Goal: Task Accomplishment & Management: Complete application form

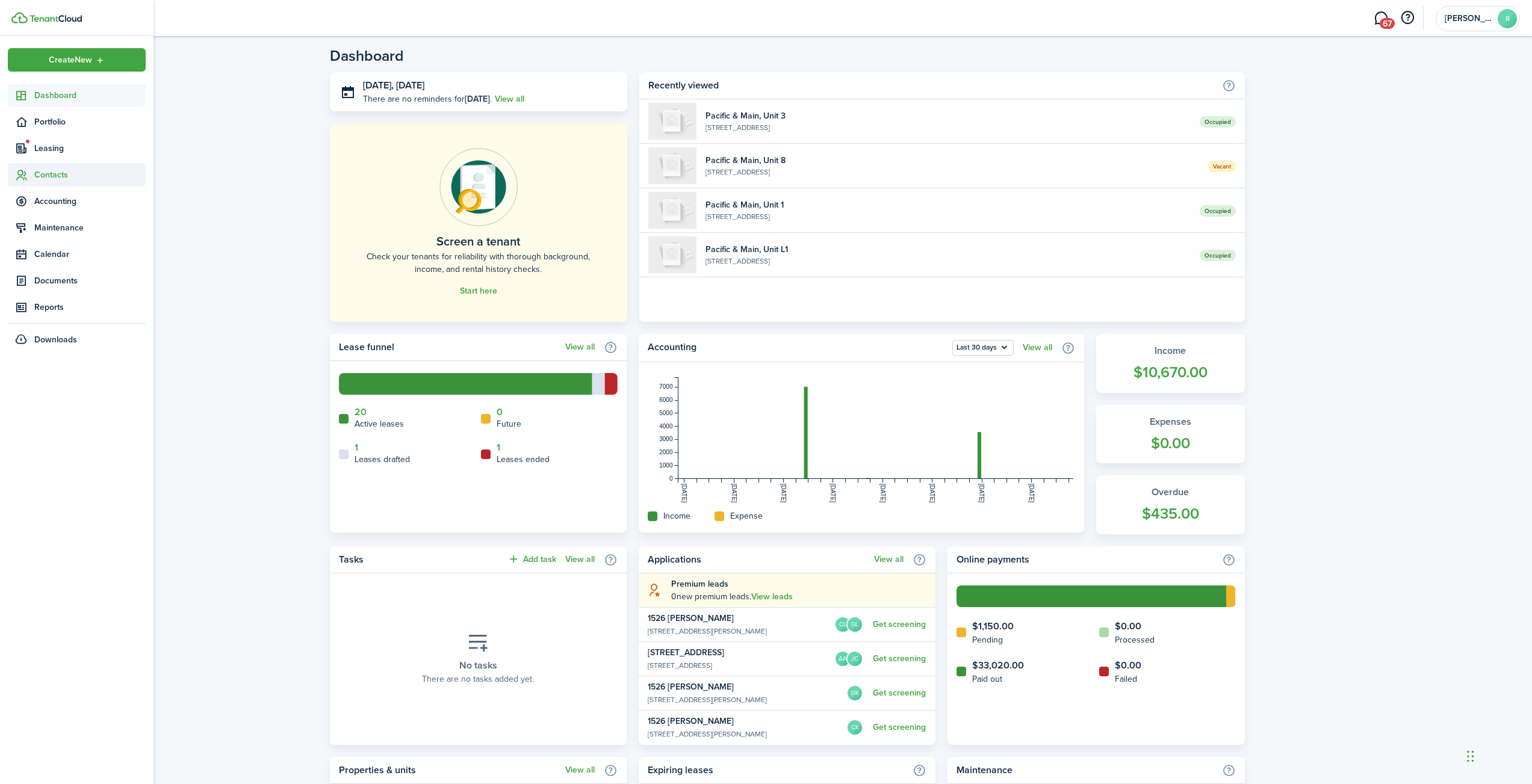
click at [42, 176] on span "Contacts" at bounding box center [90, 175] width 112 height 13
click at [53, 207] on span "Tenants" at bounding box center [90, 203] width 112 height 13
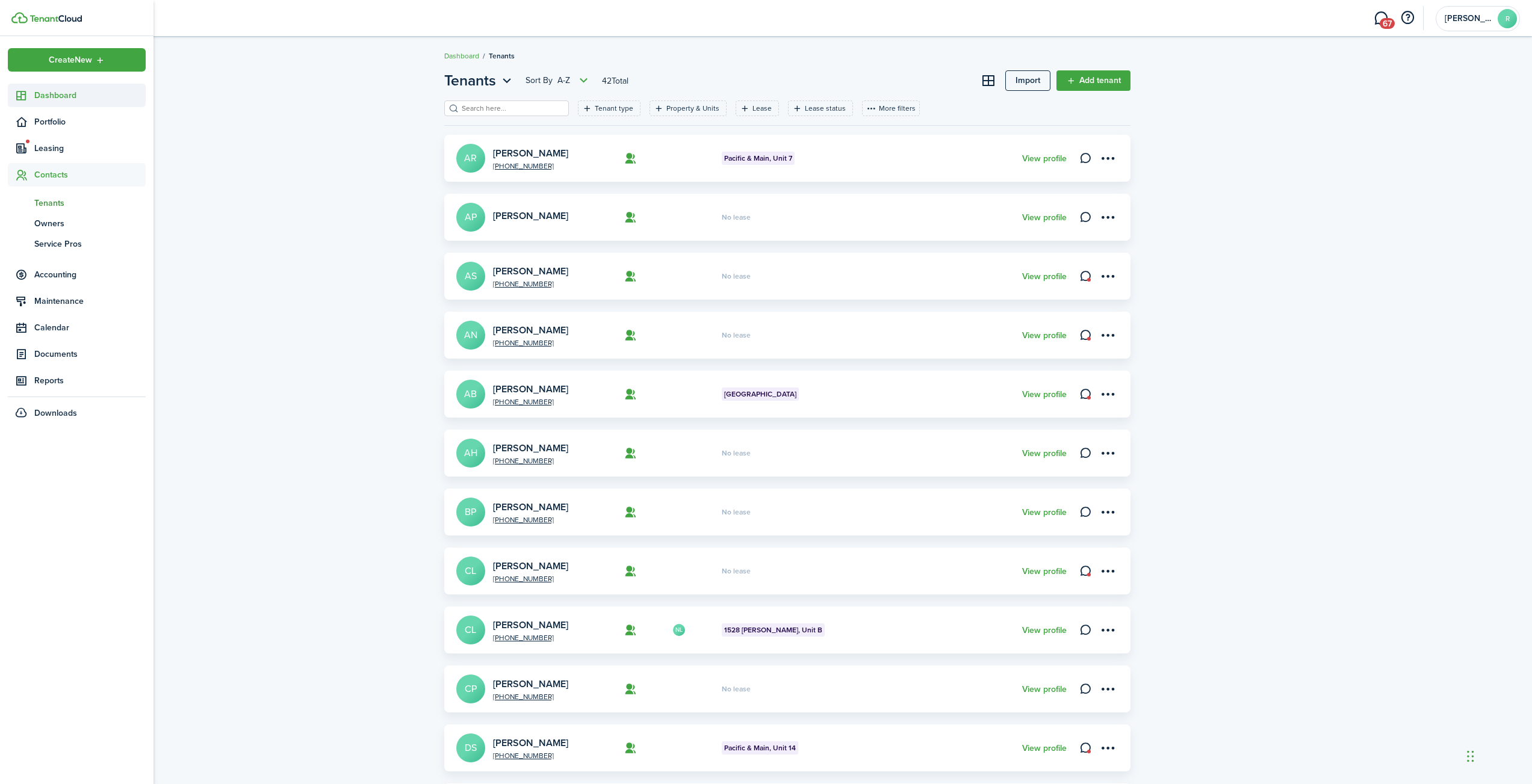
click at [58, 100] on span "Dashboard" at bounding box center [90, 96] width 112 height 13
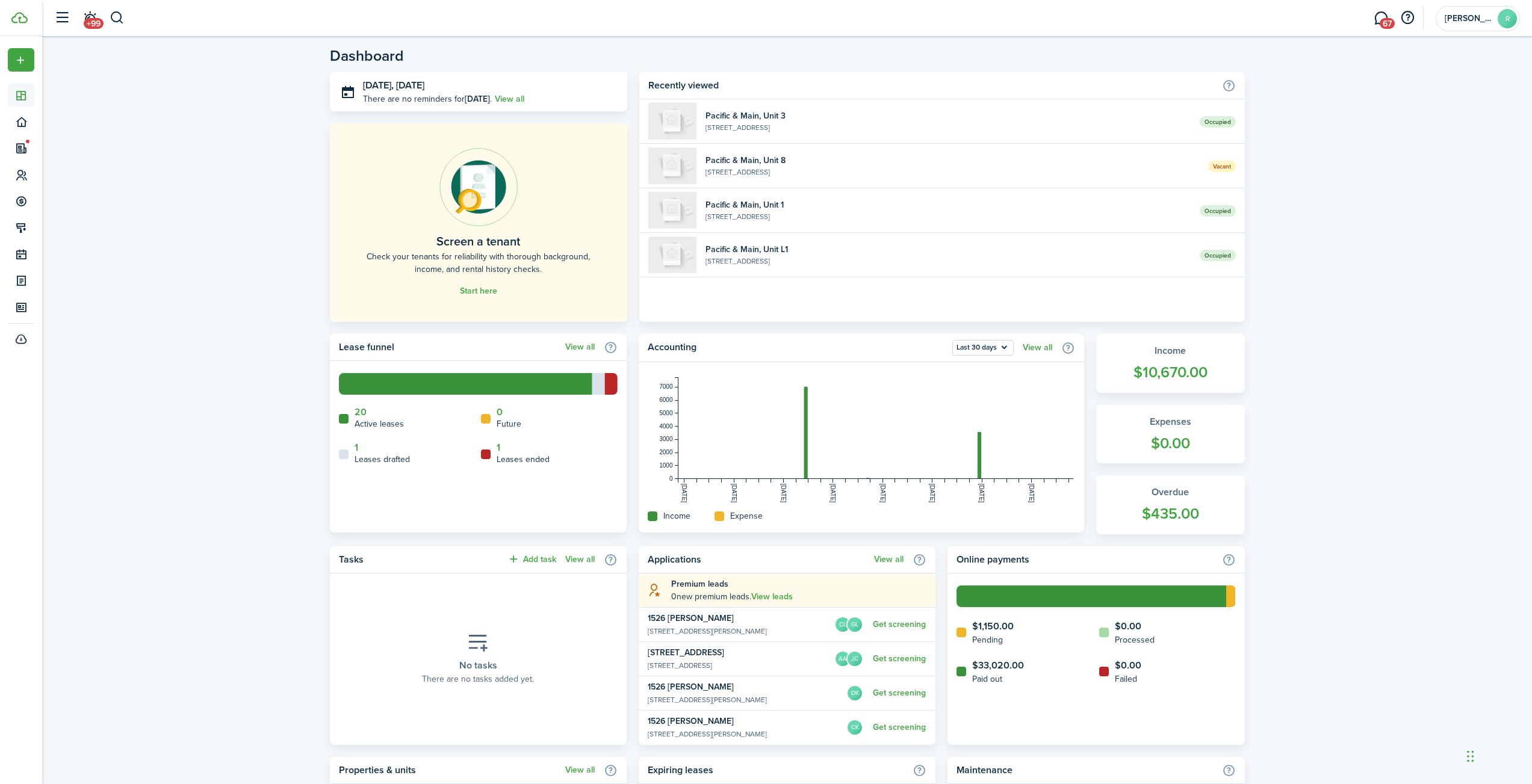
click at [209, 451] on div "Dashboard [DATE], [DATE] There are no reminders for [DATE] . View all Screen a …" at bounding box center [787, 607] width 1490 height 1130
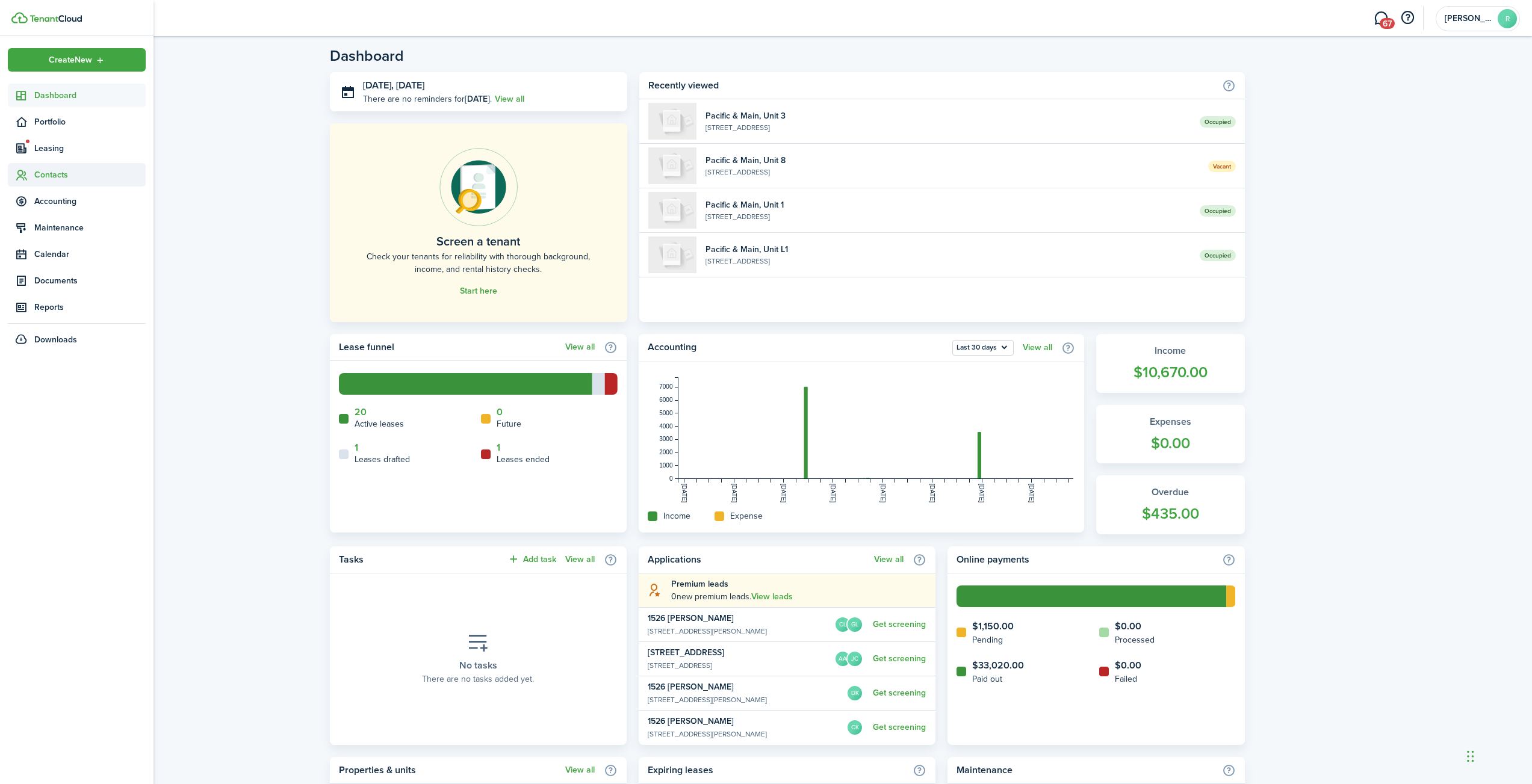
click at [62, 179] on span "Contacts" at bounding box center [90, 175] width 112 height 13
click at [56, 203] on span "Tenants" at bounding box center [90, 203] width 112 height 13
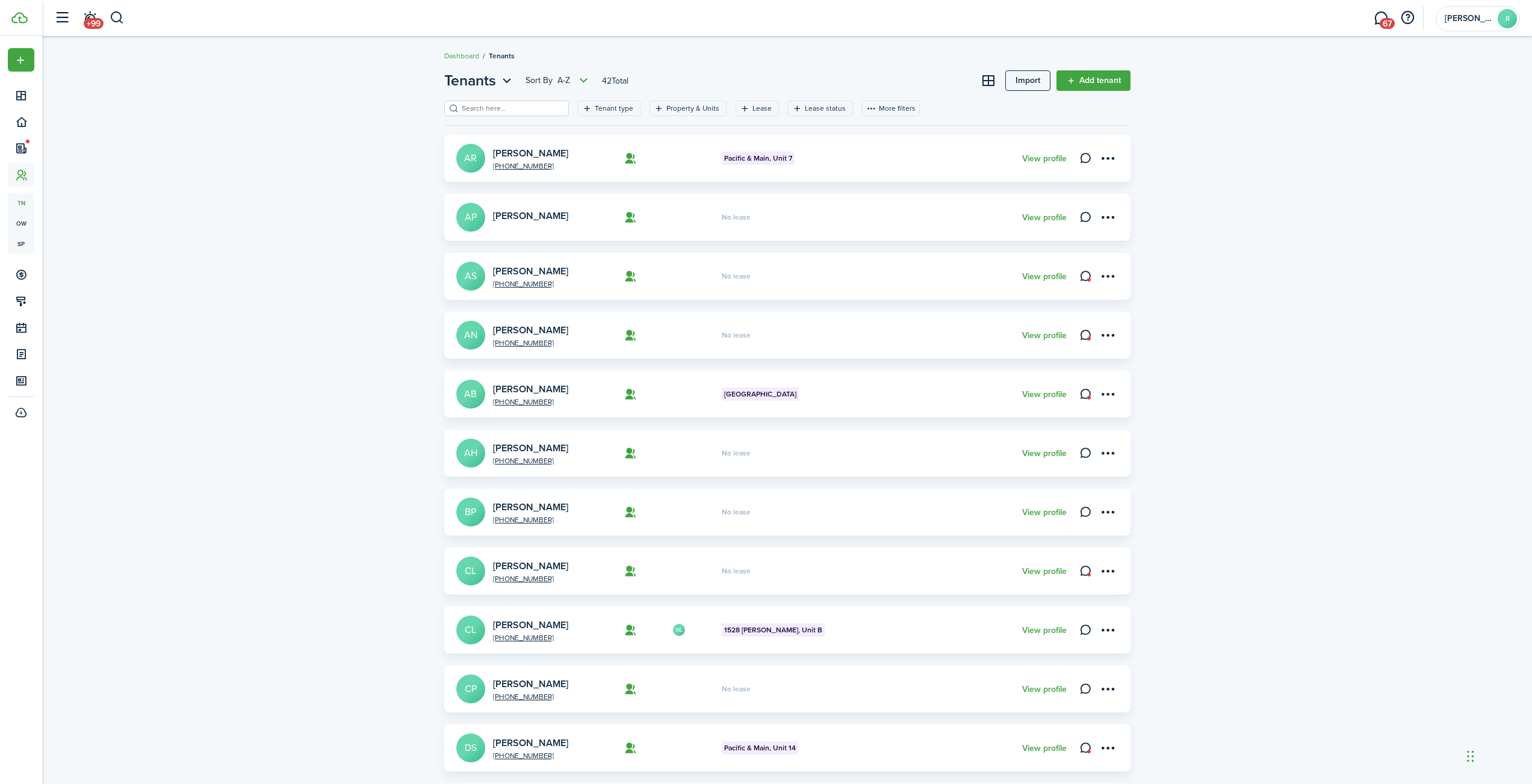
click at [490, 107] on input "search" at bounding box center [512, 108] width 106 height 11
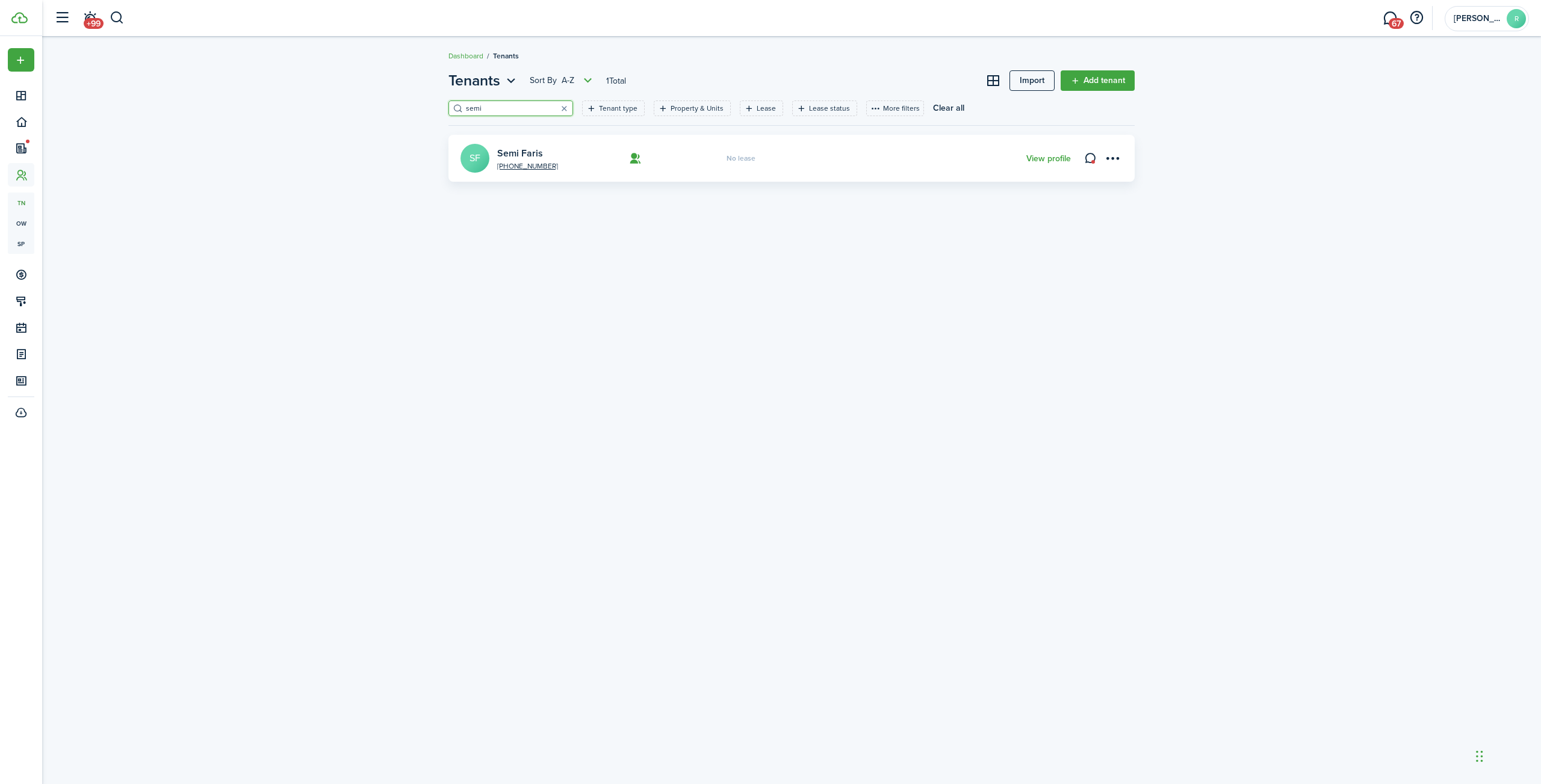
type input "semi"
click at [483, 162] on avatar-text "SF" at bounding box center [475, 158] width 29 height 29
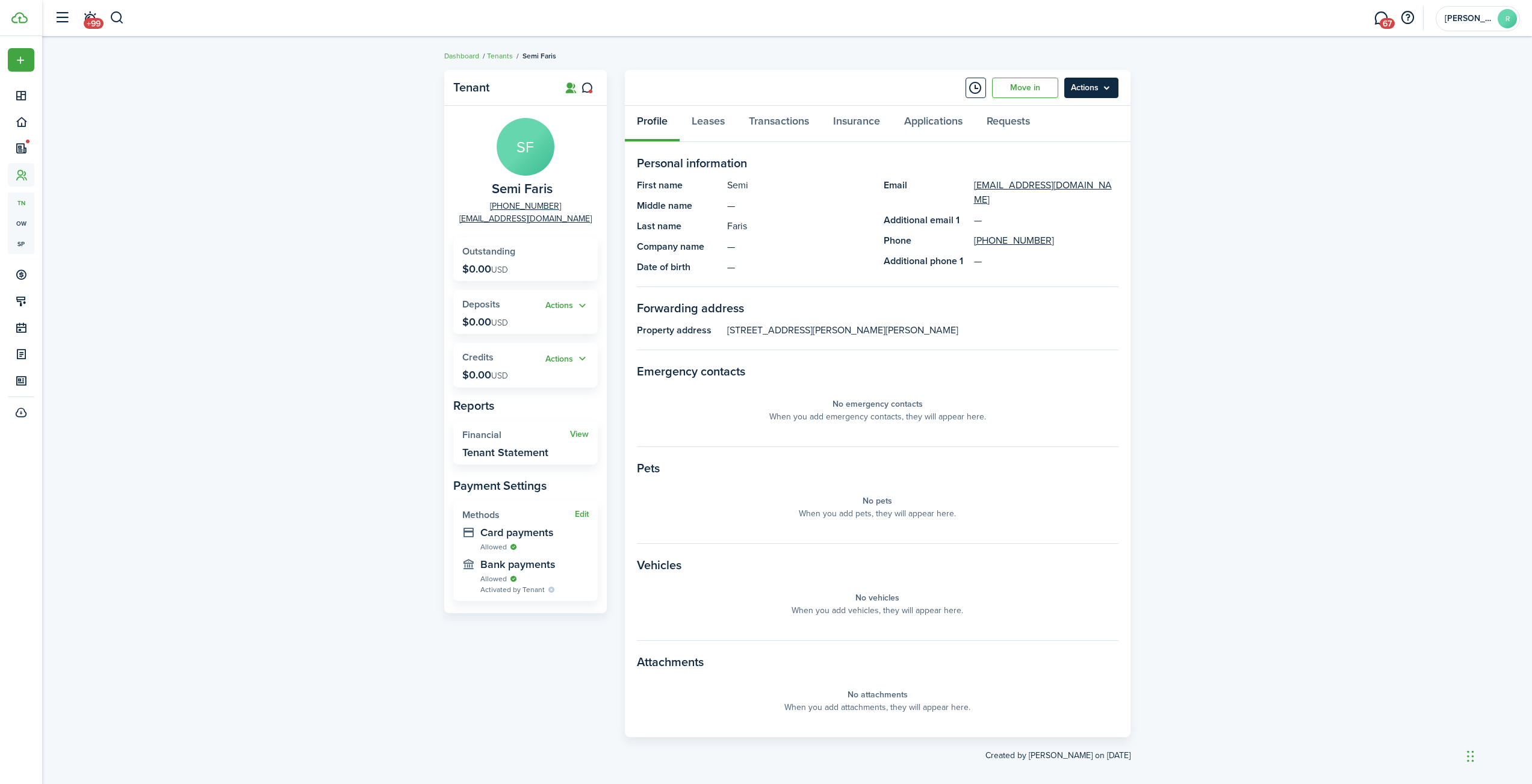
click at [1091, 93] on menu-btn "Actions" at bounding box center [1091, 87] width 54 height 20
click at [1245, 138] on div "Tenant SF Semi Faris [PHONE_NUMBER] [EMAIL_ADDRESS][DOMAIN_NAME] Outstanding $0…" at bounding box center [787, 416] width 1490 height 704
click at [711, 120] on link "Leases" at bounding box center [708, 124] width 57 height 36
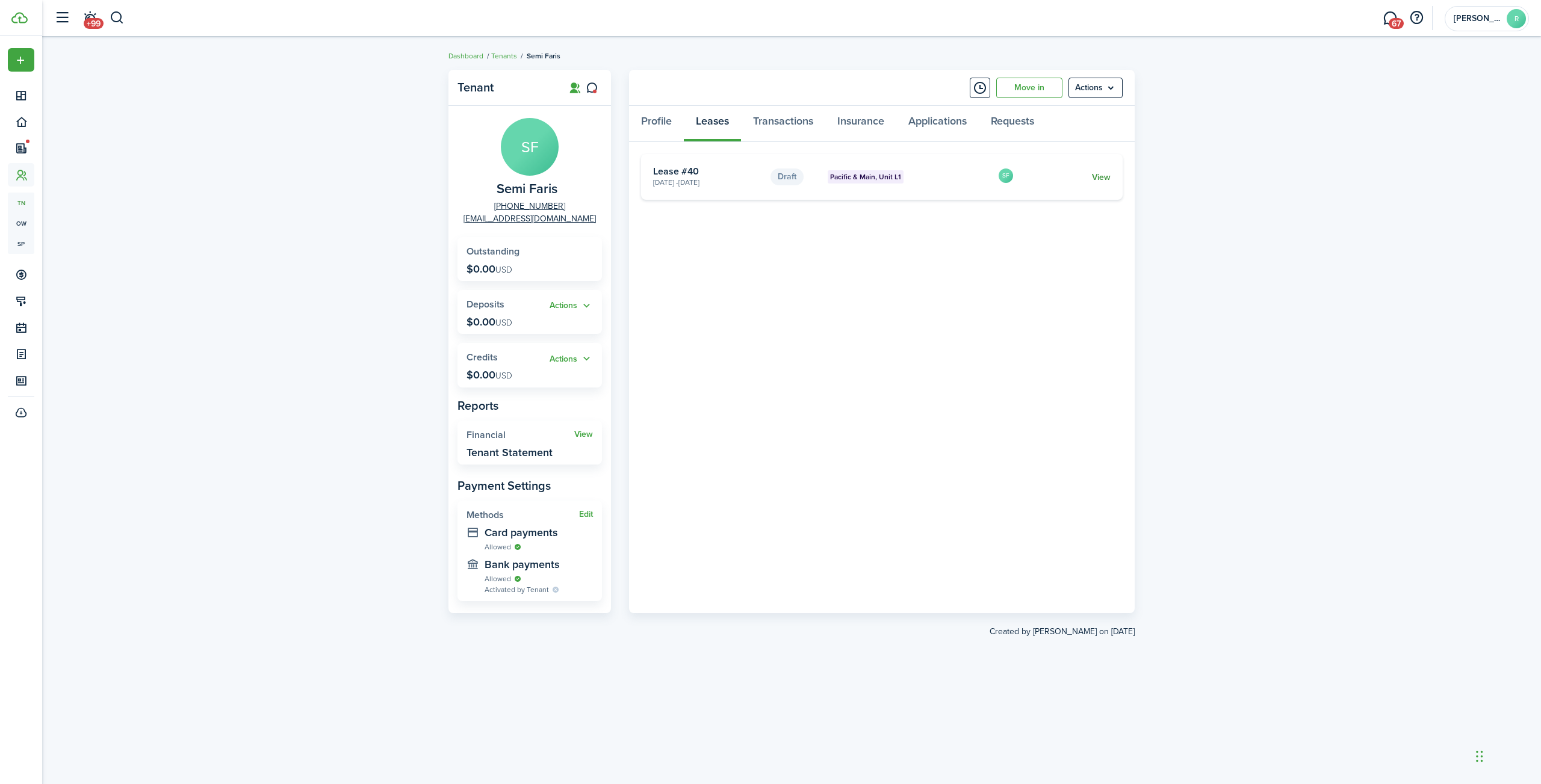
click at [1102, 177] on link "View" at bounding box center [1100, 177] width 18 height 13
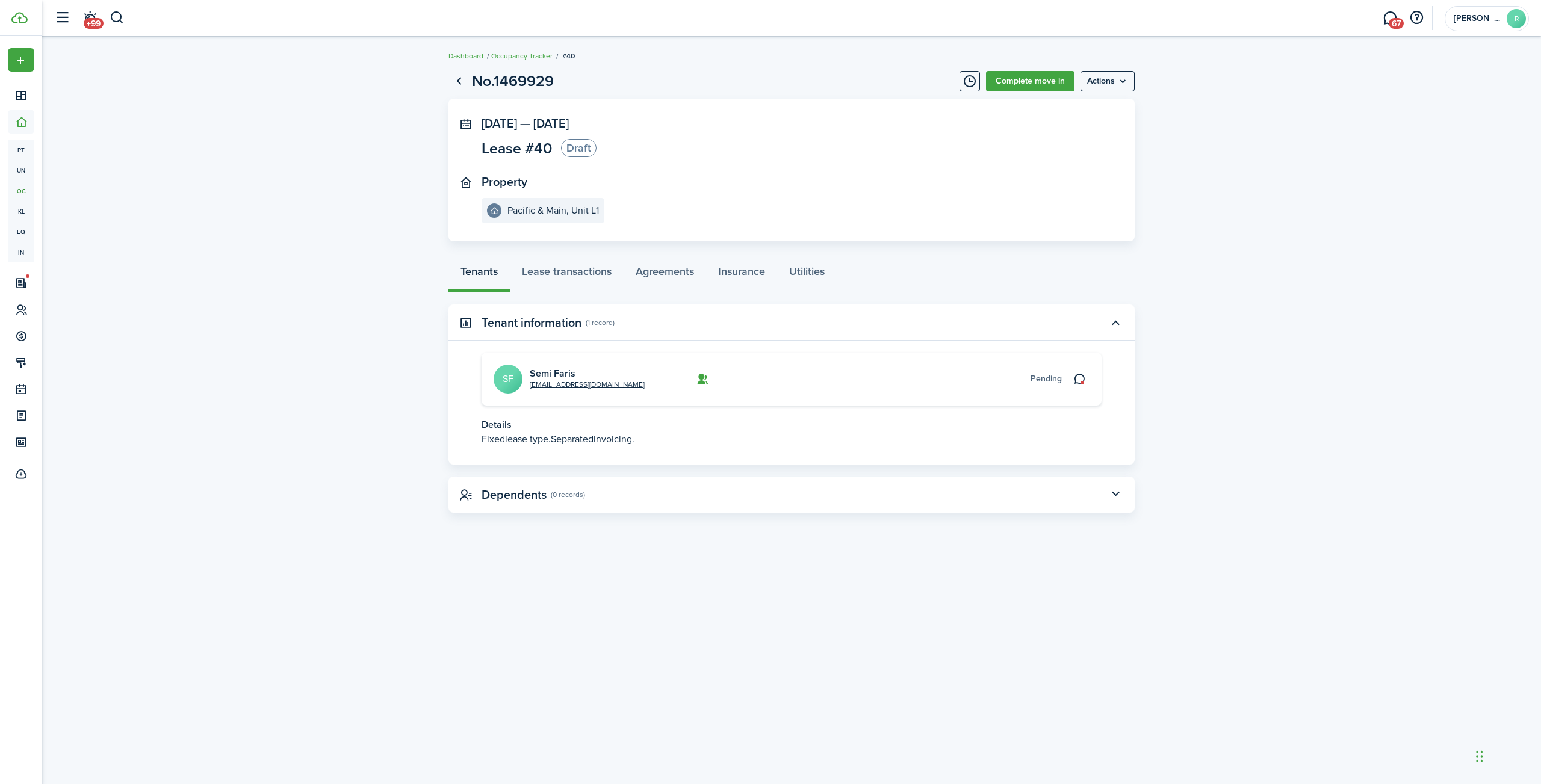
click at [1166, 380] on lease-view "No.1469929 Complete move in Actions [DATE] — [DATE] Lease #40 Draft Property Pa…" at bounding box center [791, 292] width 1499 height 455
click at [864, 383] on card-additional-info "Pending" at bounding box center [909, 379] width 304 height 13
click at [875, 375] on card-additional-info "Pending" at bounding box center [909, 379] width 304 height 13
click at [1050, 77] on link "Complete move in" at bounding box center [1030, 81] width 89 height 20
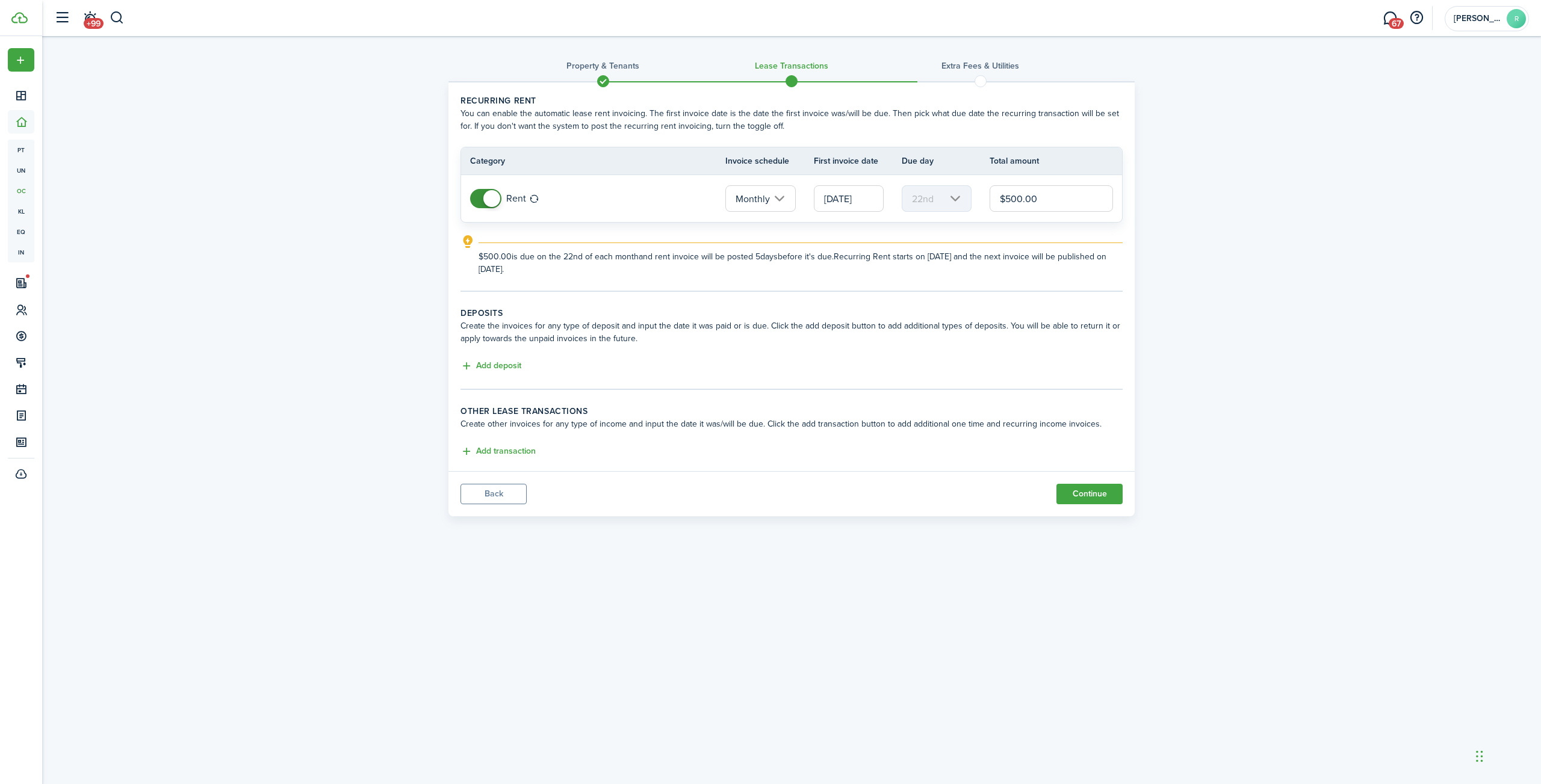
click at [858, 197] on input "[DATE]" at bounding box center [849, 198] width 70 height 27
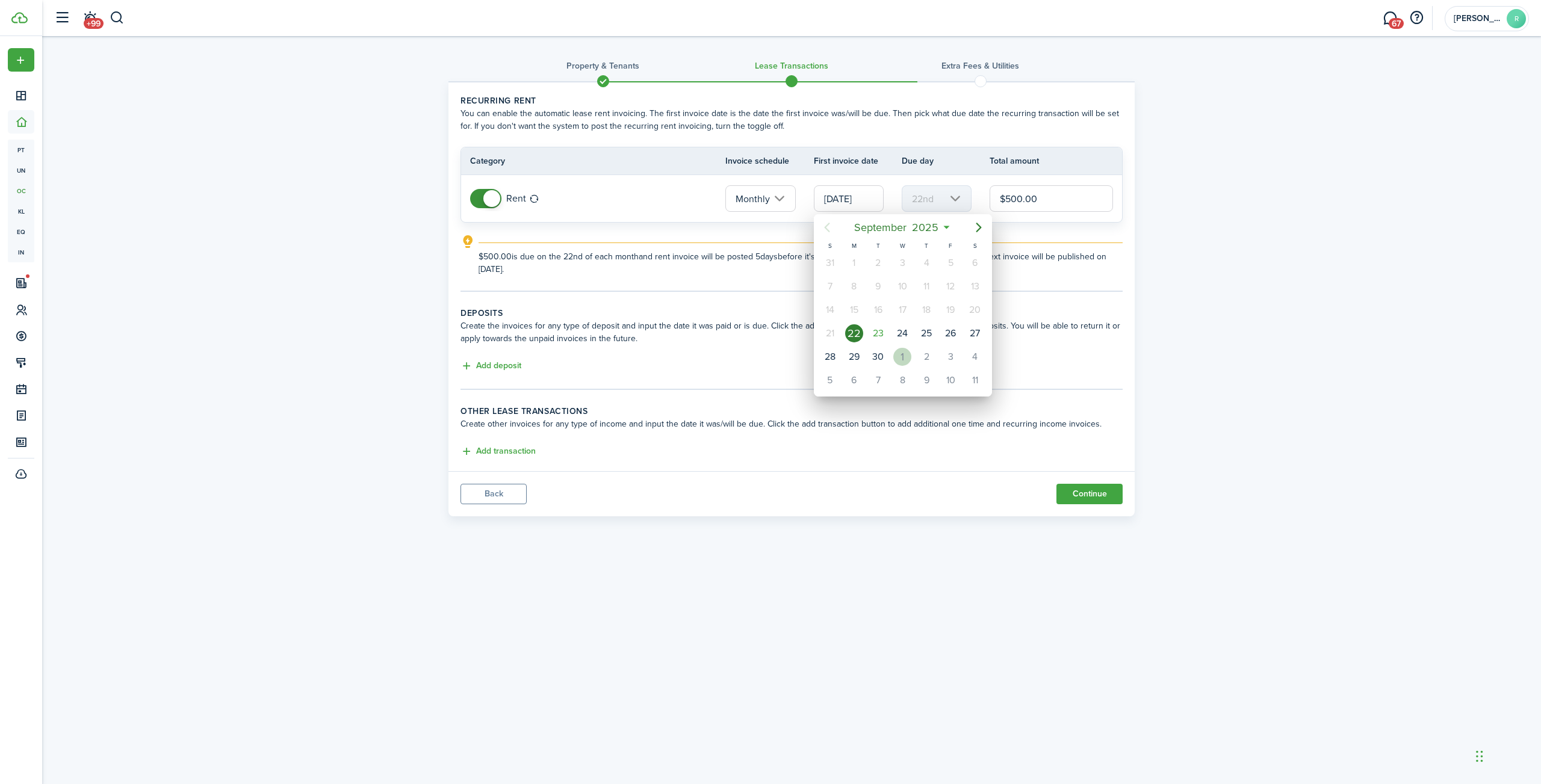
click at [905, 357] on div "1" at bounding box center [902, 357] width 18 height 18
type input "[DATE]"
type input "1st"
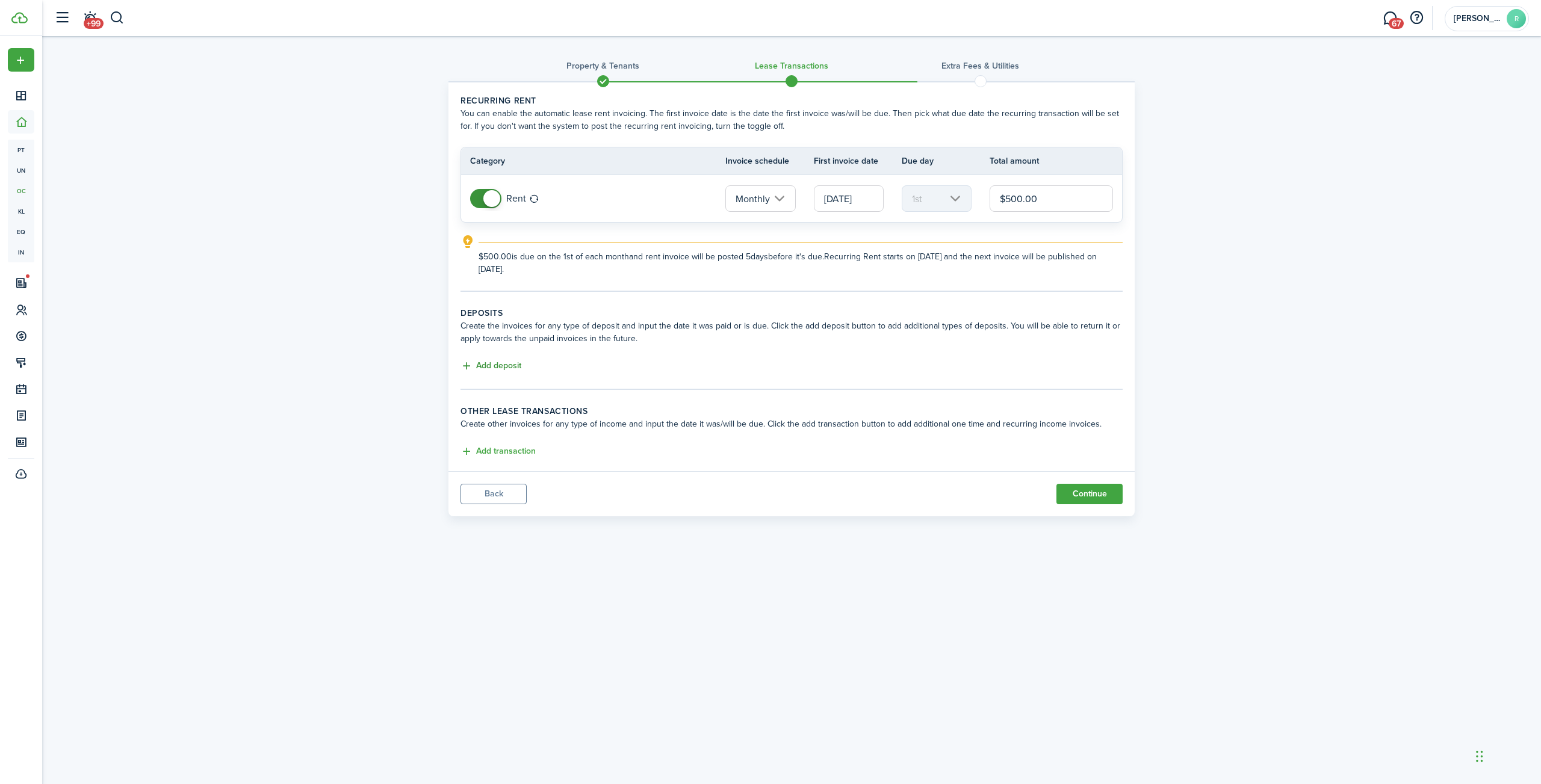
click at [497, 360] on button "Add deposit" at bounding box center [491, 366] width 61 height 14
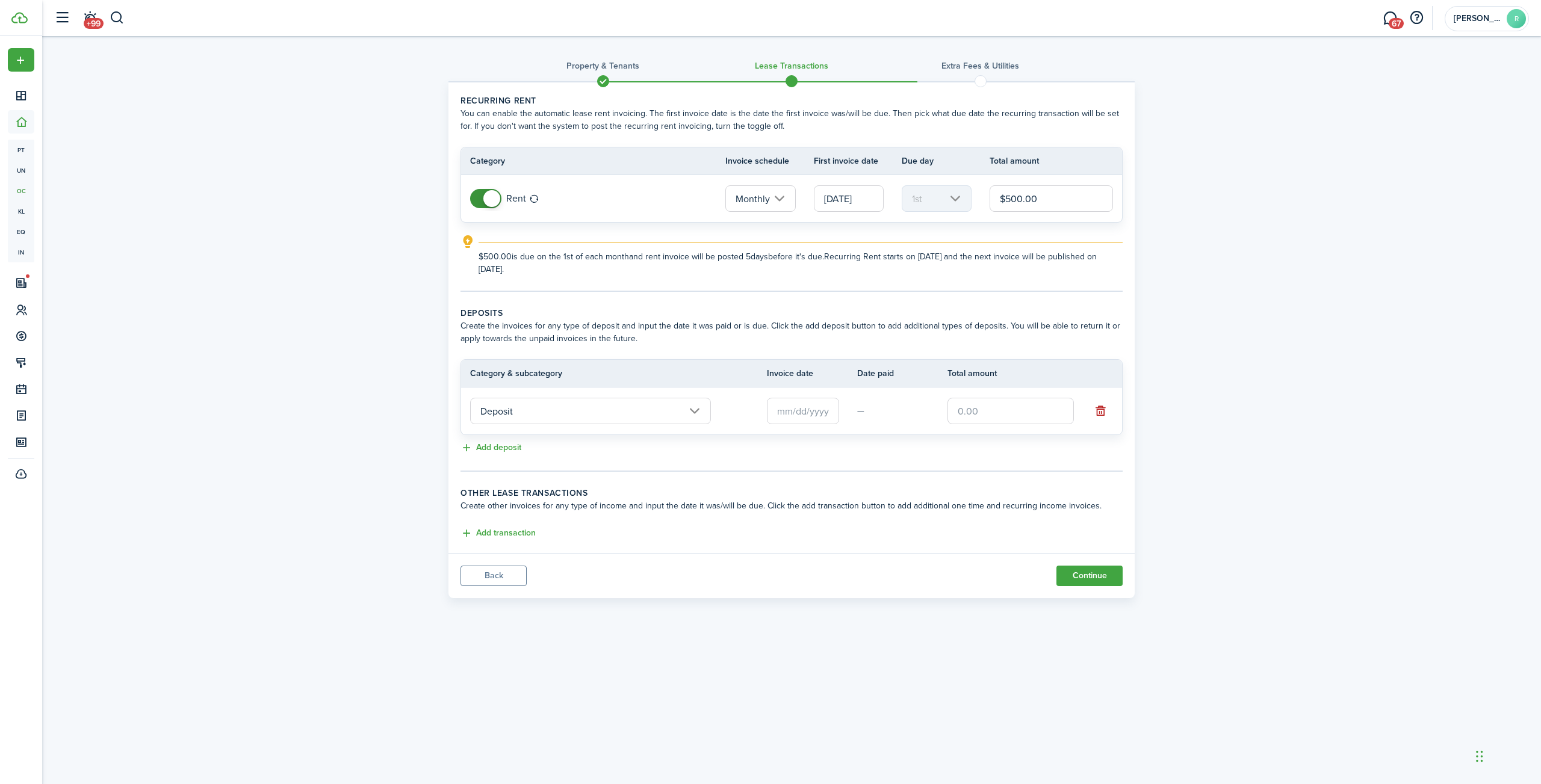
click at [617, 407] on input "Deposit" at bounding box center [591, 411] width 241 height 27
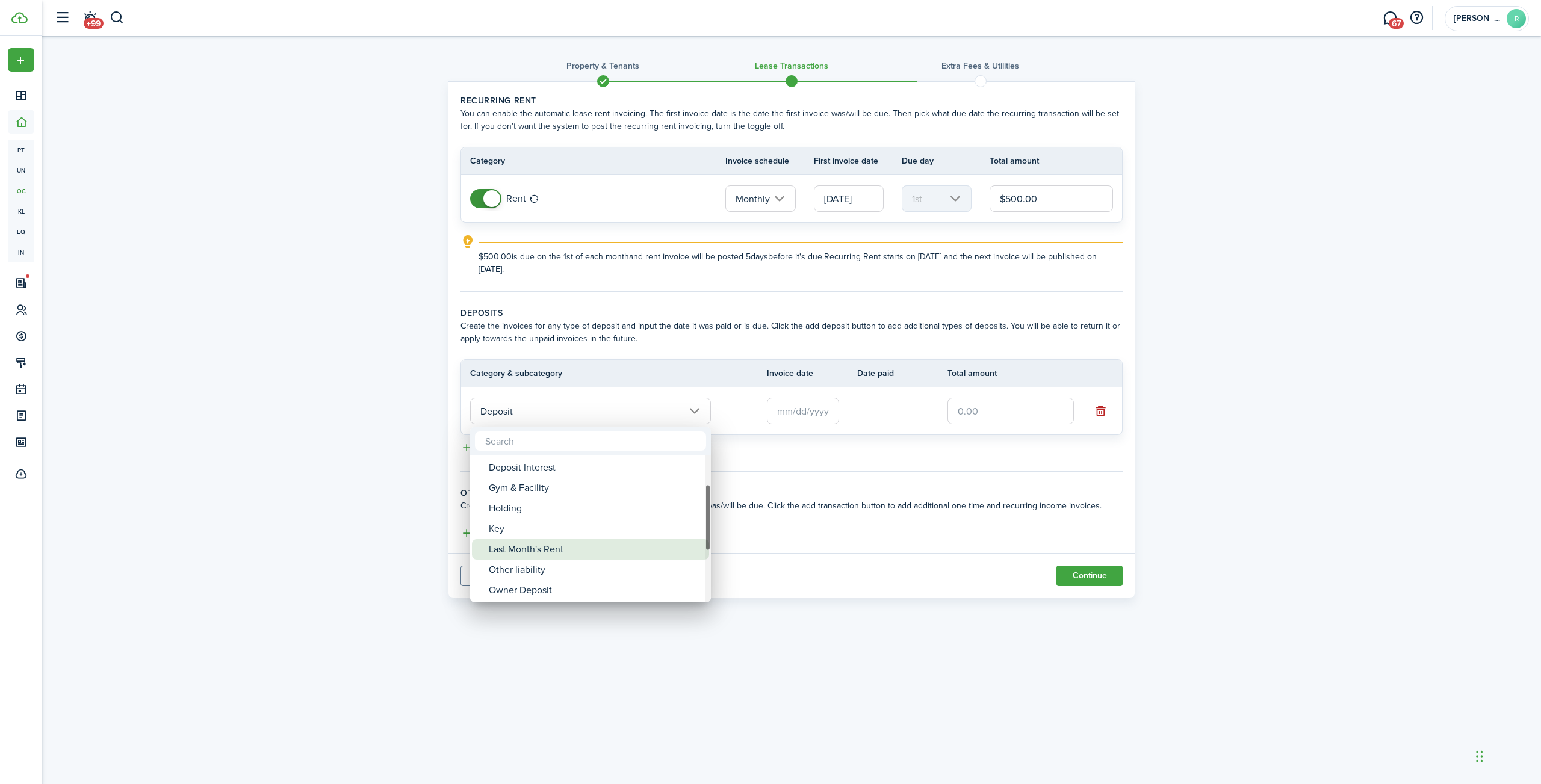
click at [549, 548] on div "Last Month's Rent" at bounding box center [595, 549] width 213 height 20
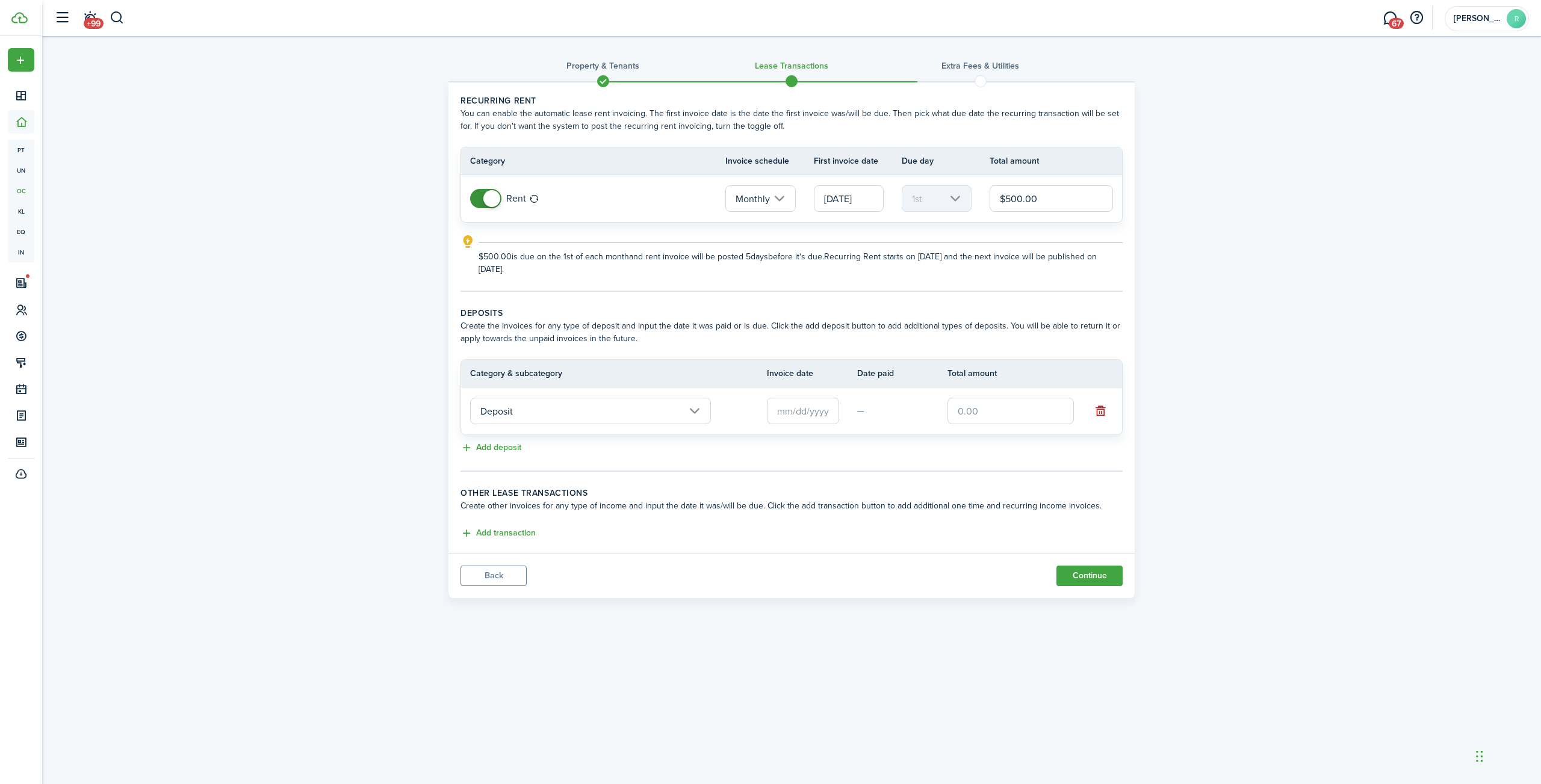
type input "Deposit / Last Month's Rent"
click at [792, 409] on input "text" at bounding box center [803, 411] width 72 height 27
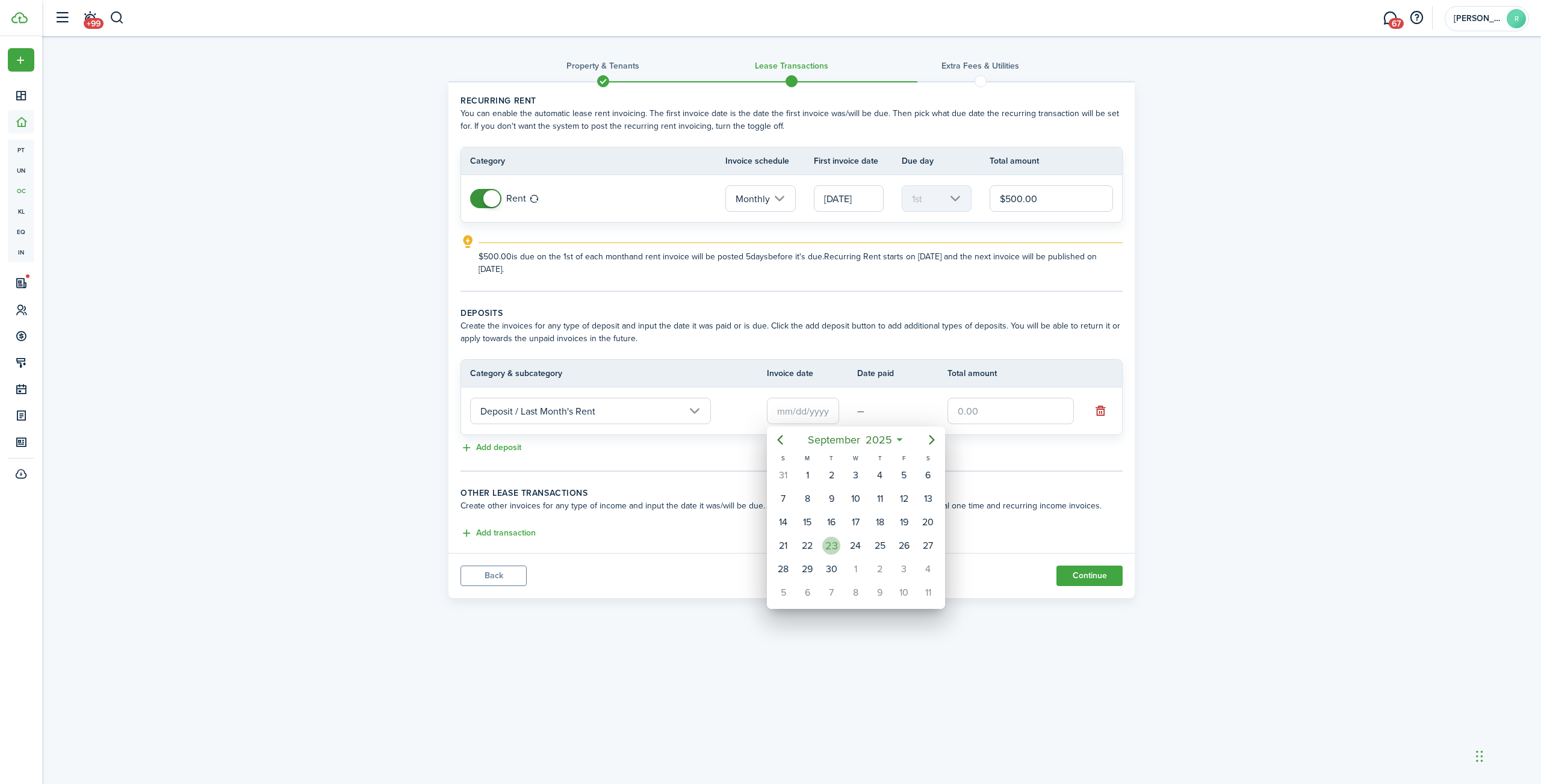
click at [830, 549] on div "23" at bounding box center [831, 546] width 18 height 18
type input "[DATE]"
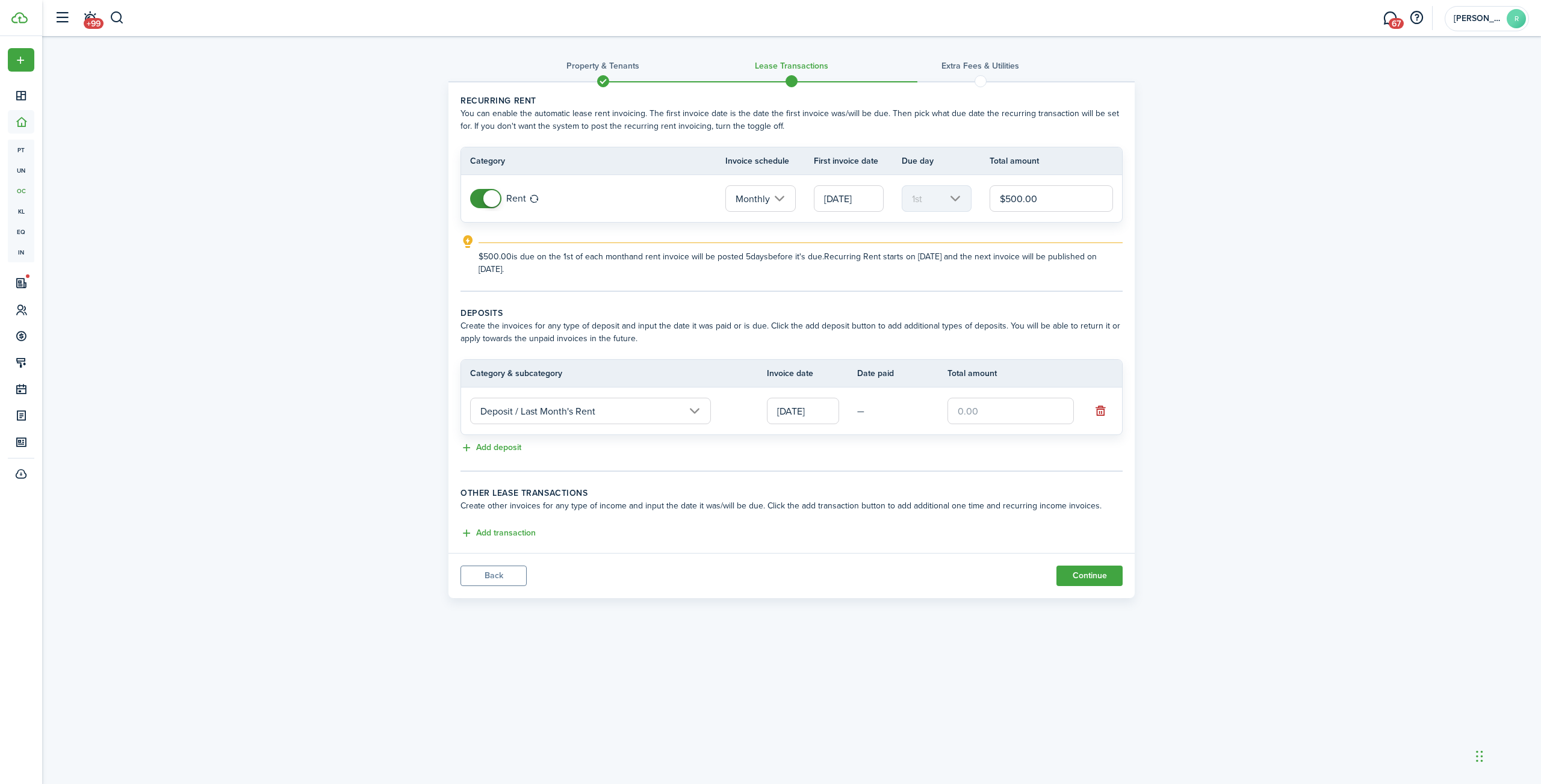
click at [964, 410] on input "text" at bounding box center [1010, 411] width 126 height 27
type input "$500.00"
click at [1008, 466] on tc-wizard-step "Deposits Create the invoices for any type of deposit and input the date it was …" at bounding box center [791, 389] width 662 height 165
click at [806, 412] on input "[DATE]" at bounding box center [803, 411] width 72 height 27
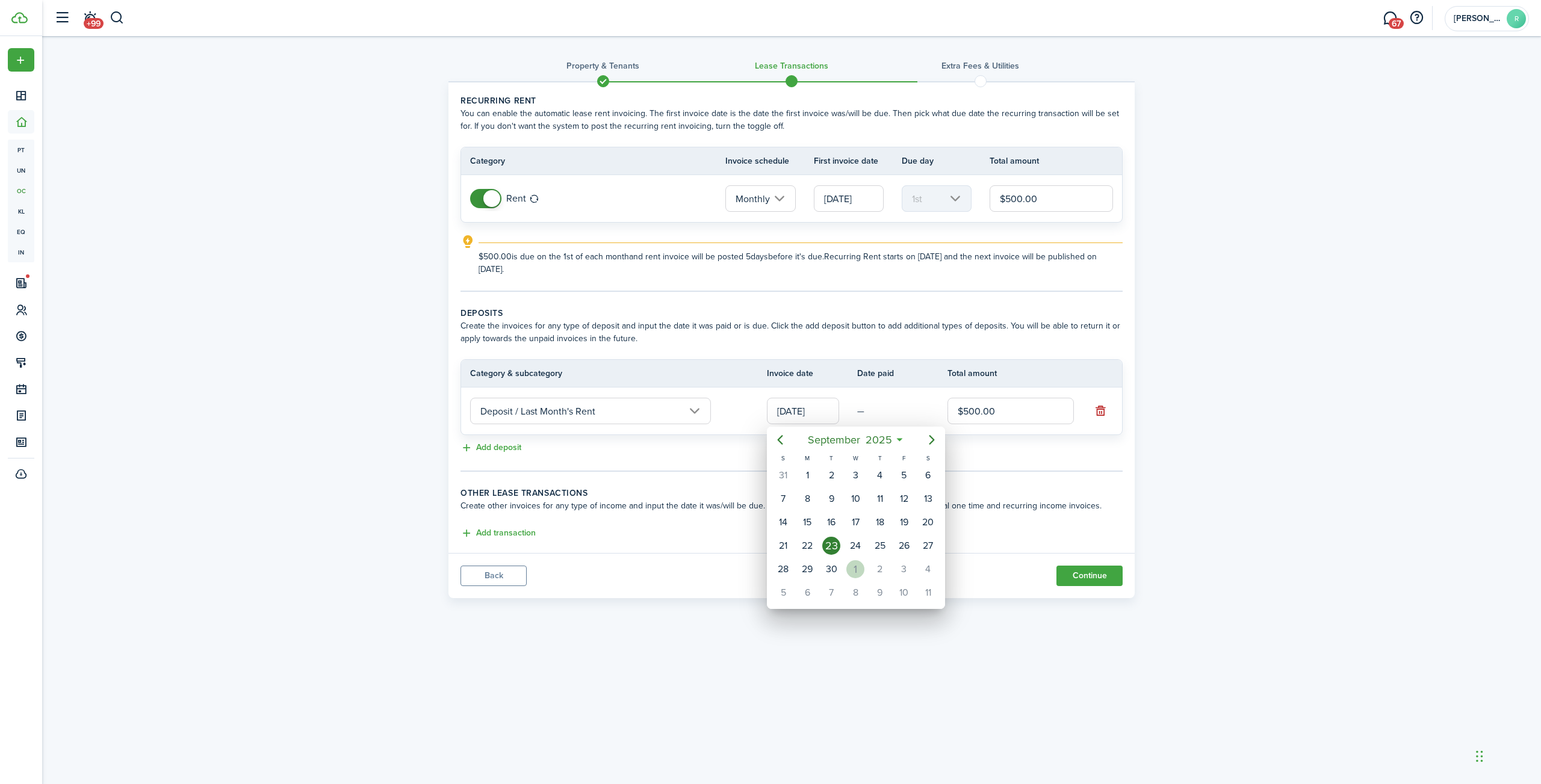
click at [860, 569] on div "1" at bounding box center [855, 569] width 18 height 18
type input "[DATE]"
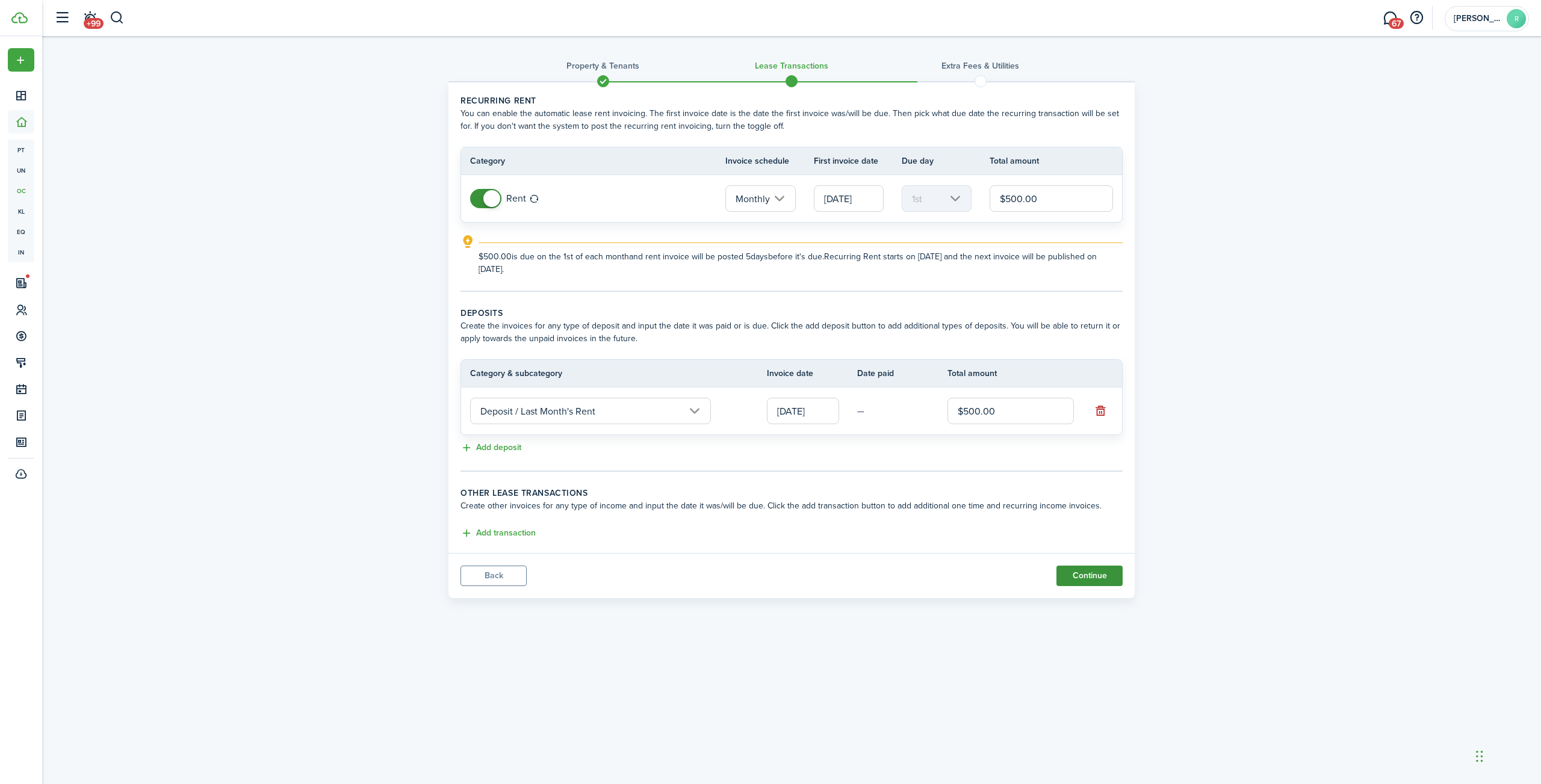
click at [1086, 575] on button "Continue" at bounding box center [1089, 576] width 66 height 20
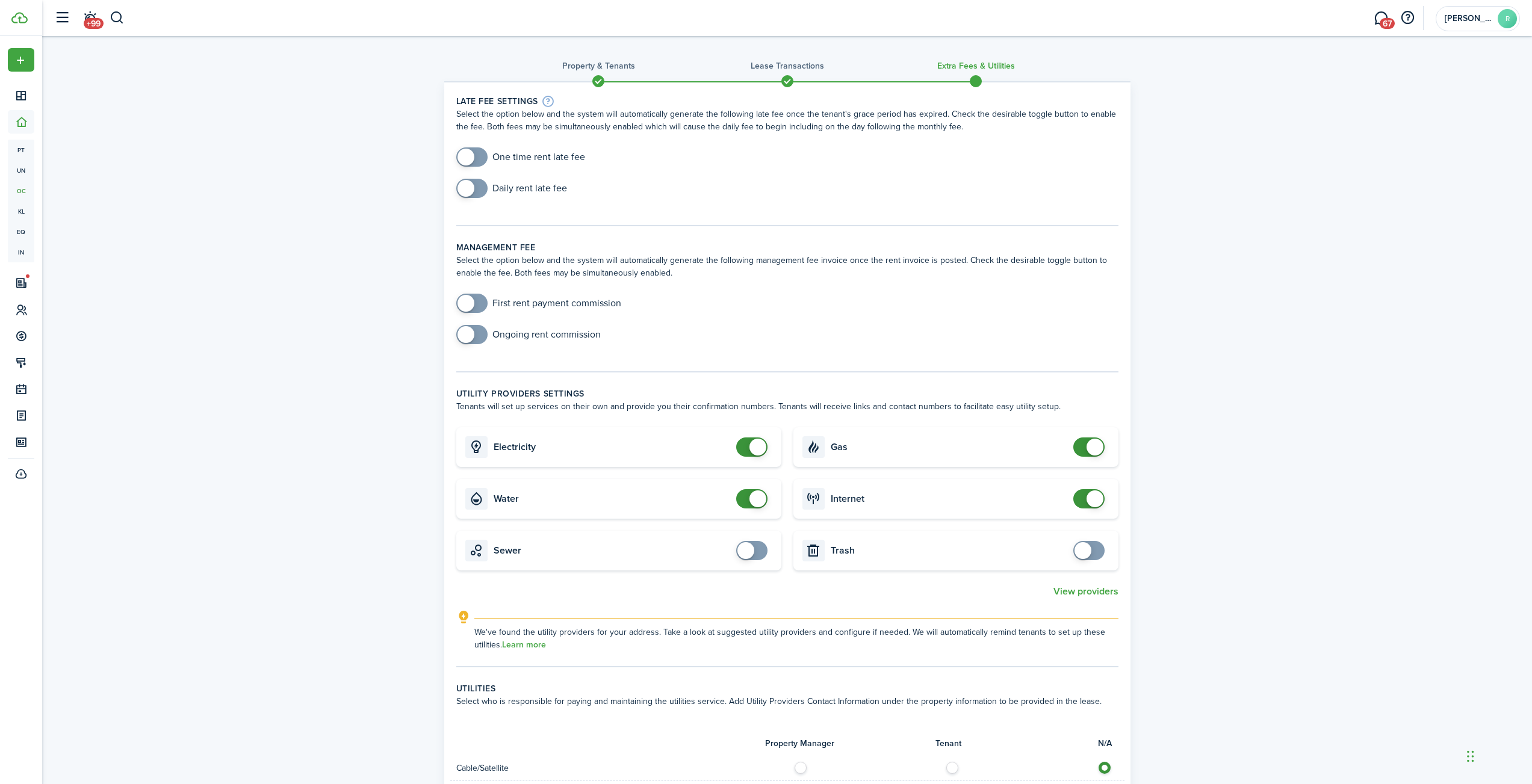
checkbox input "true"
click at [478, 157] on span at bounding box center [472, 157] width 12 height 19
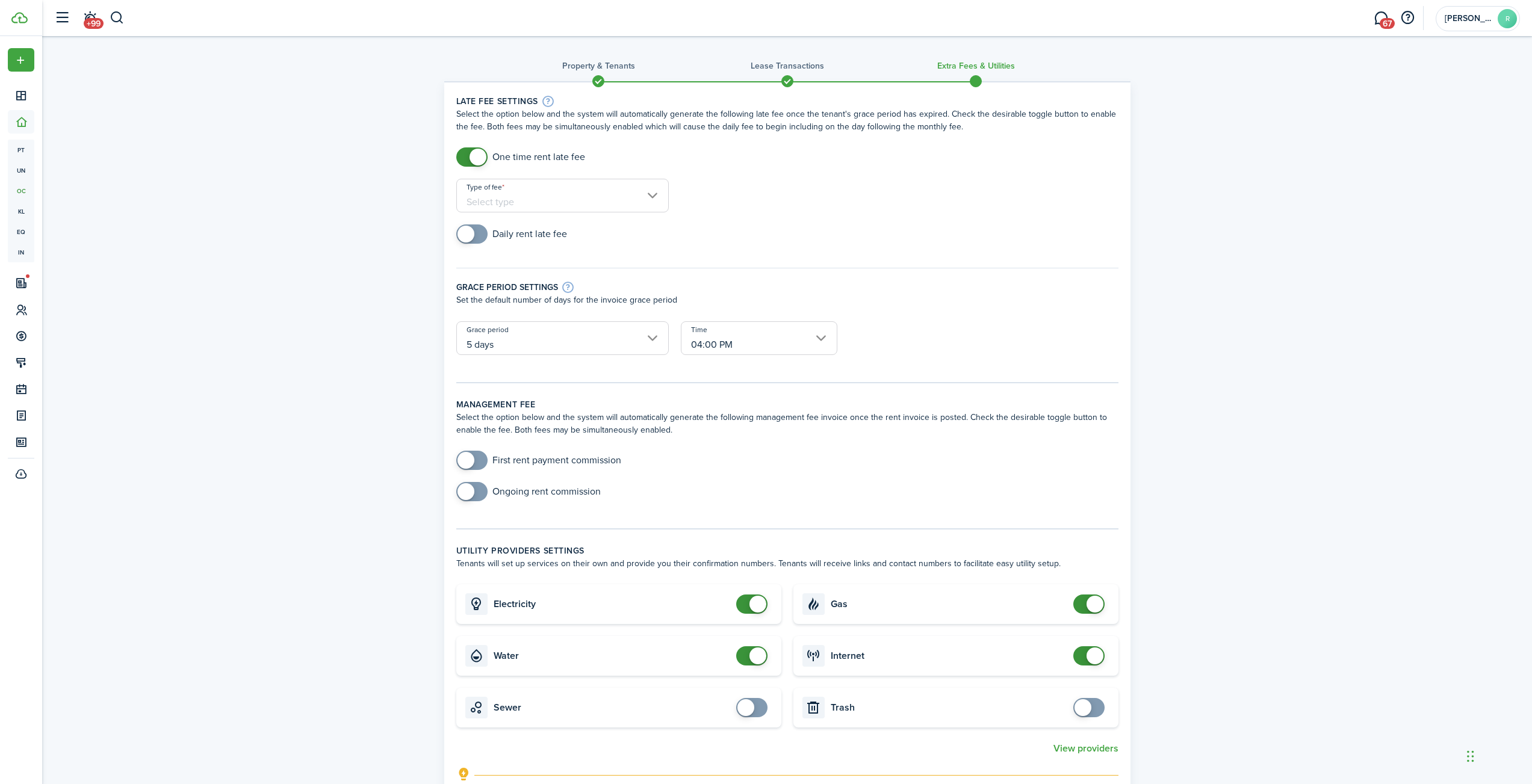
click at [614, 201] on input "Type of fee" at bounding box center [562, 195] width 212 height 34
click at [735, 216] on div at bounding box center [766, 392] width 1725 height 977
click at [498, 198] on input "Type of fee" at bounding box center [562, 195] width 212 height 34
click at [837, 226] on div at bounding box center [766, 392] width 1725 height 977
checkbox input "true"
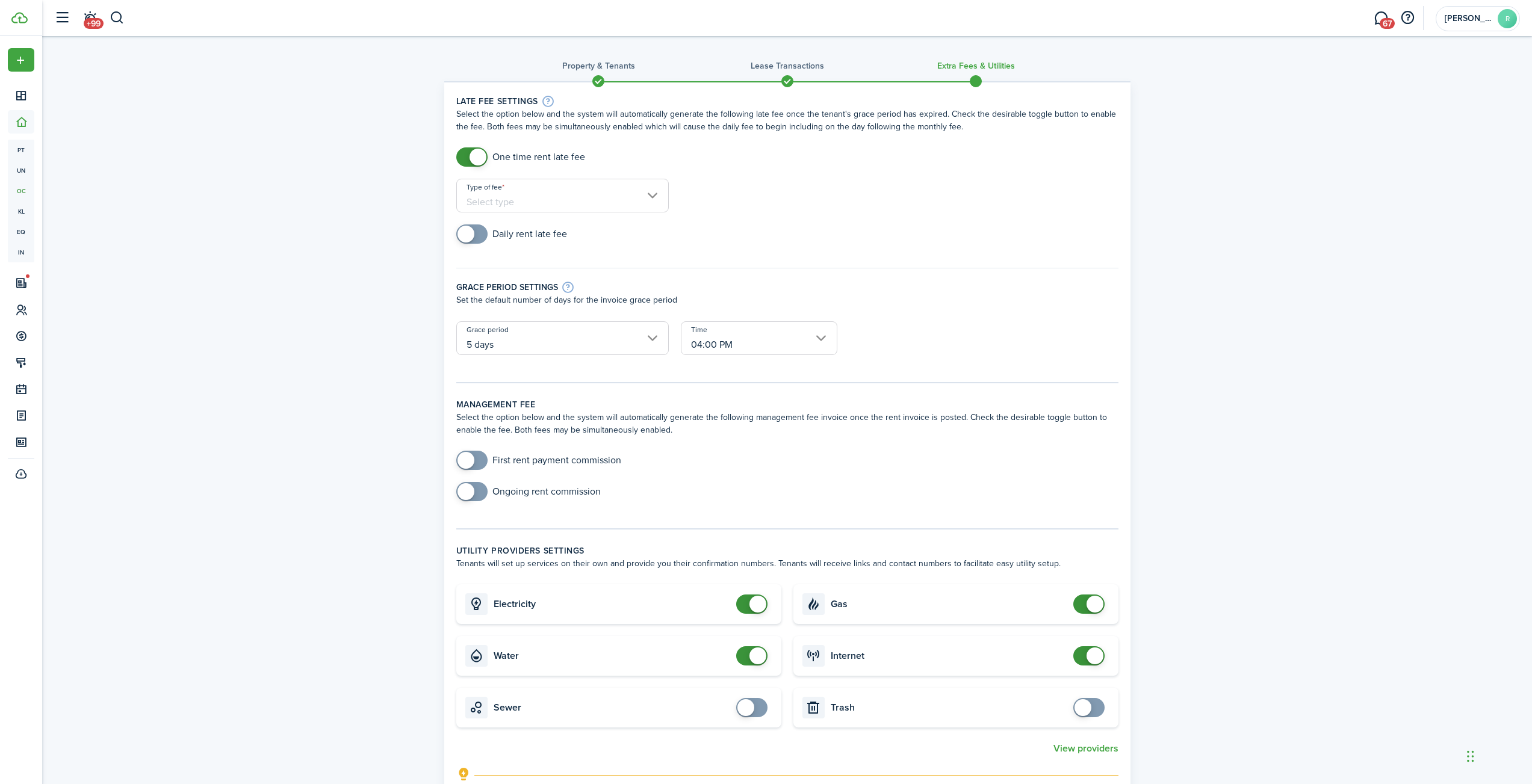
click at [472, 232] on span at bounding box center [466, 234] width 17 height 17
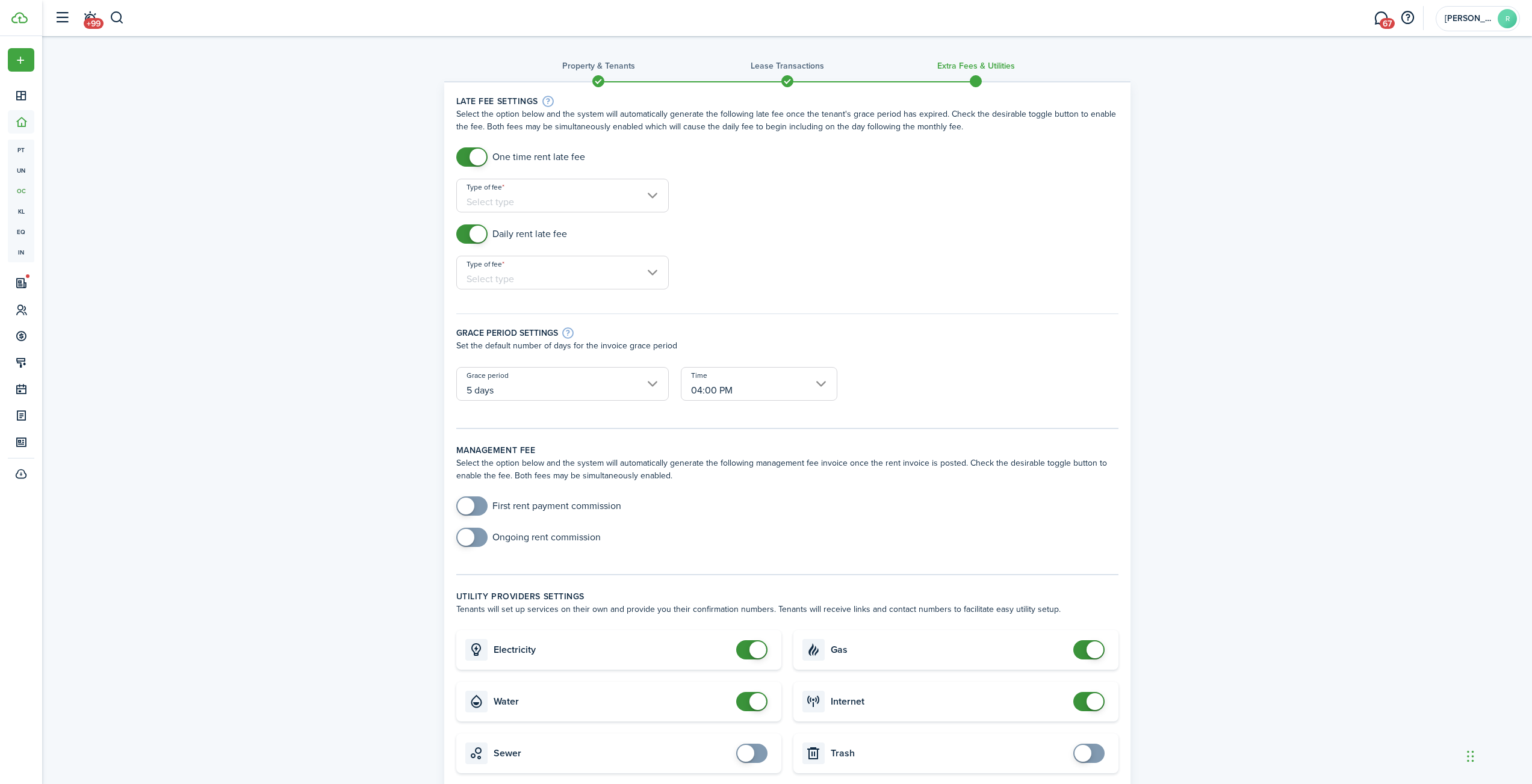
click at [533, 276] on input "Type of fee" at bounding box center [562, 273] width 212 height 34
click at [807, 269] on div at bounding box center [766, 392] width 1725 height 977
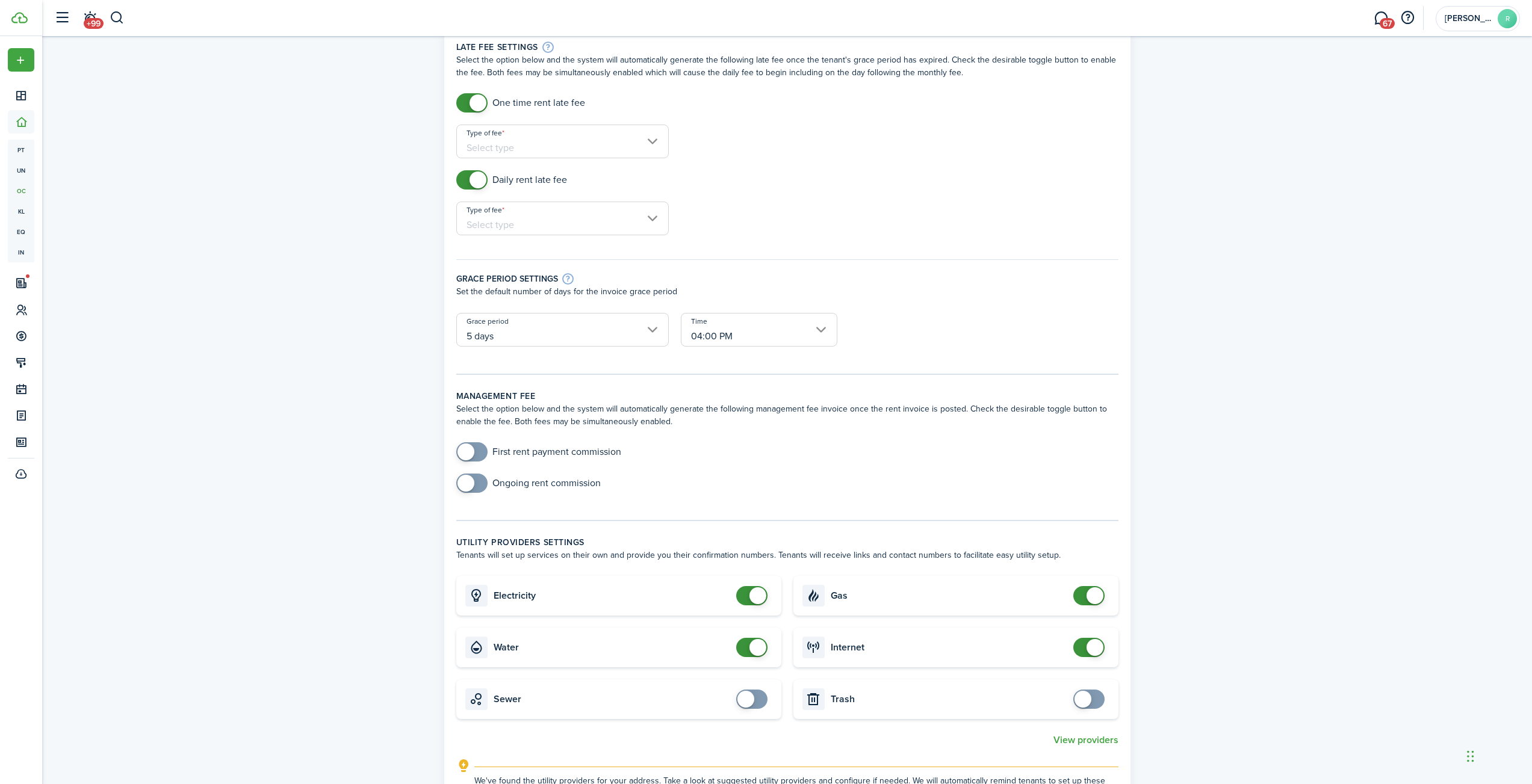
scroll to position [39, 0]
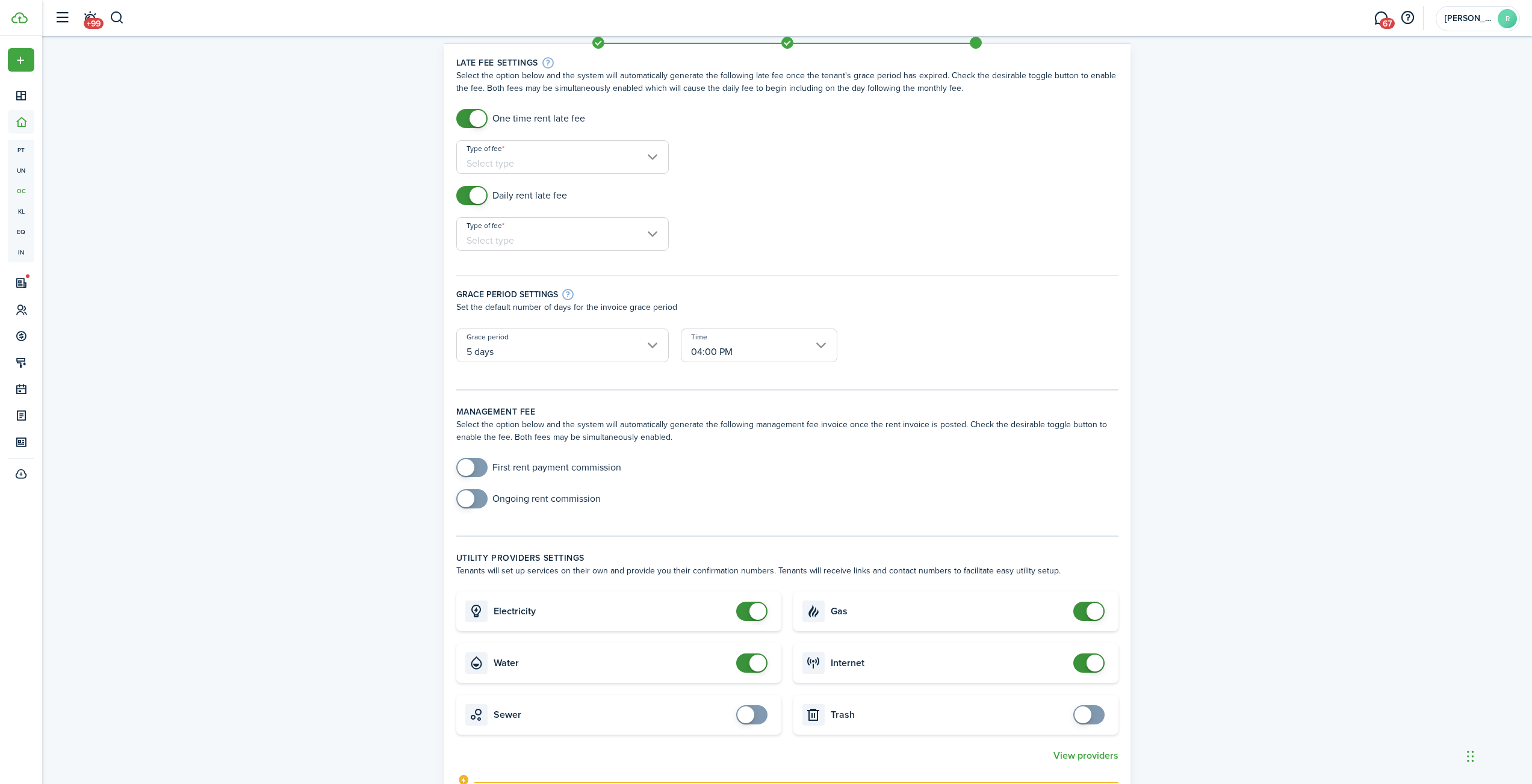
click at [535, 154] on input "Type of fee" at bounding box center [562, 157] width 212 height 34
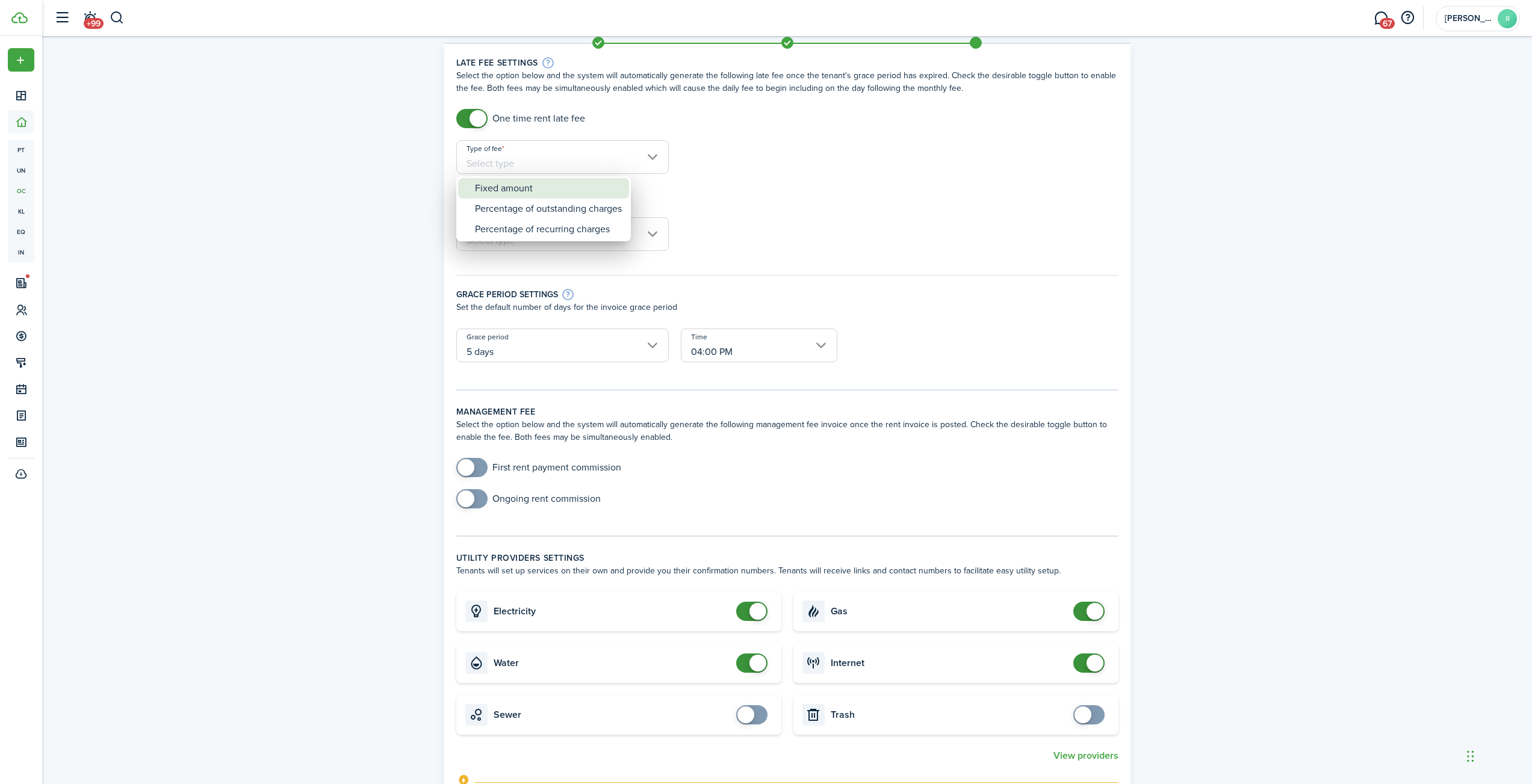
click at [513, 190] on div "Fixed amount" at bounding box center [549, 188] width 147 height 20
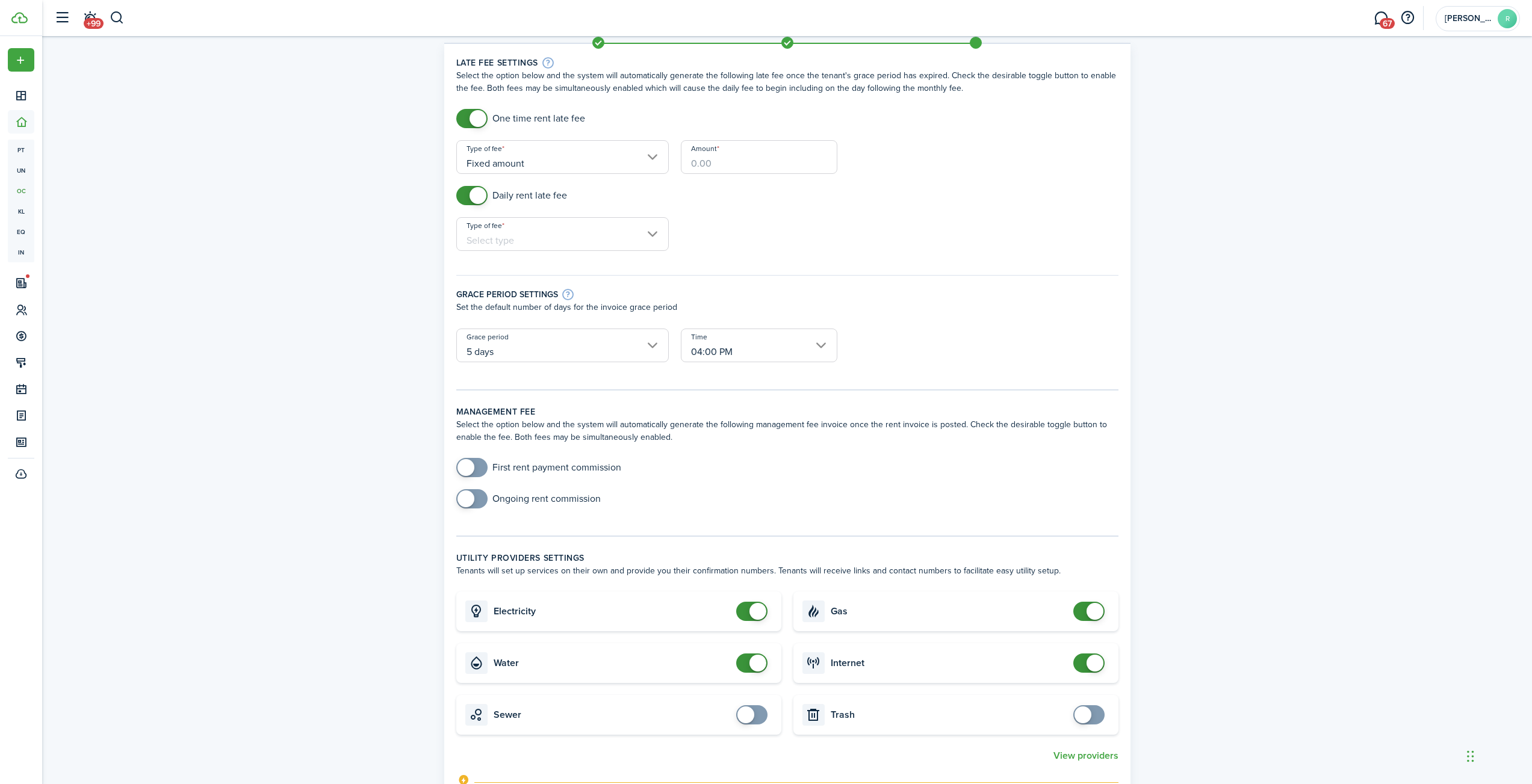
click at [580, 158] on input "Fixed amount" at bounding box center [562, 157] width 212 height 34
click at [506, 229] on div "Percentage of recurring charges" at bounding box center [549, 229] width 147 height 20
type input "Percentage of recurring charges"
click at [728, 159] on input "Amount in %" at bounding box center [759, 157] width 157 height 34
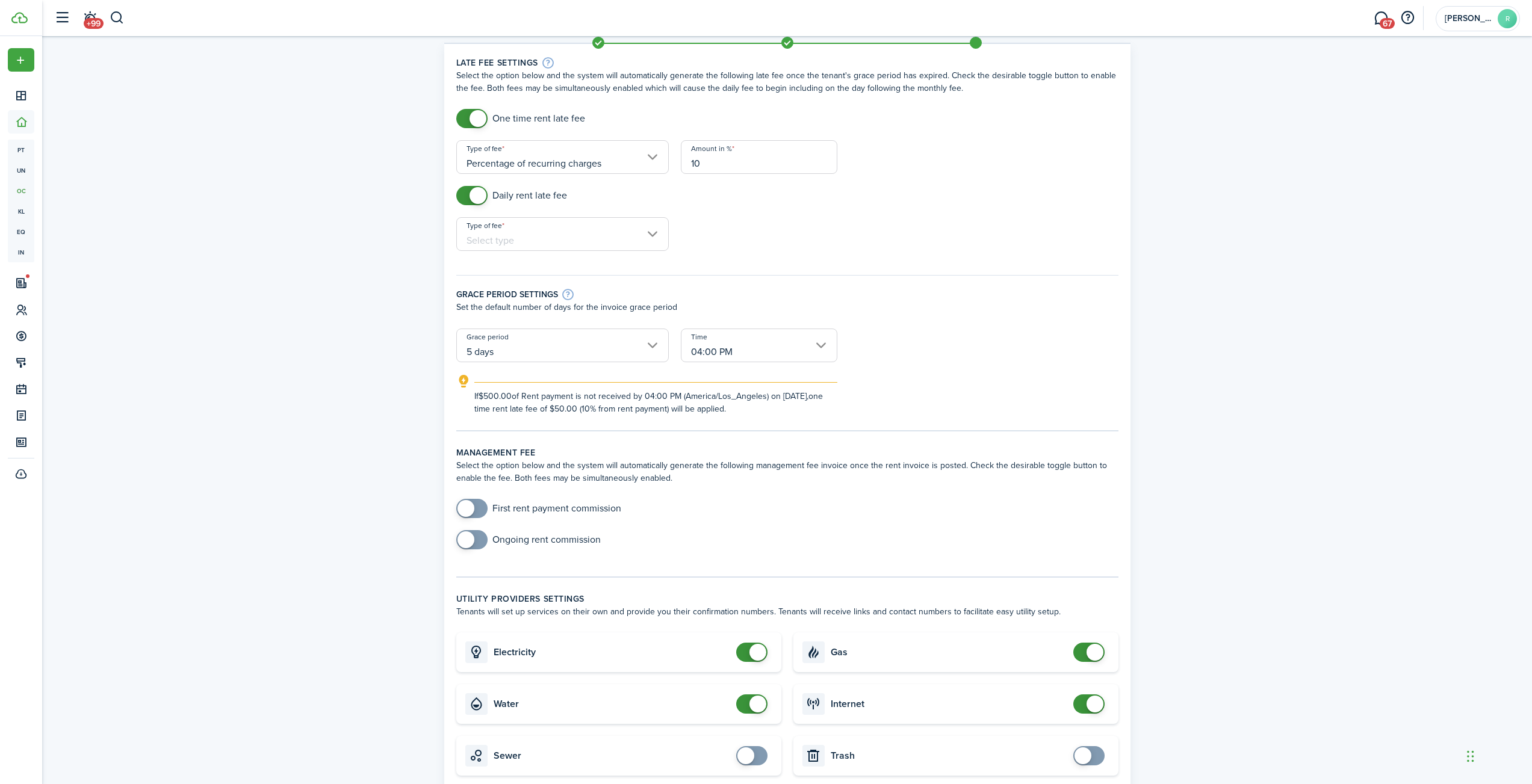
click at [559, 234] on input "Type of fee" at bounding box center [562, 234] width 212 height 34
type input "10"
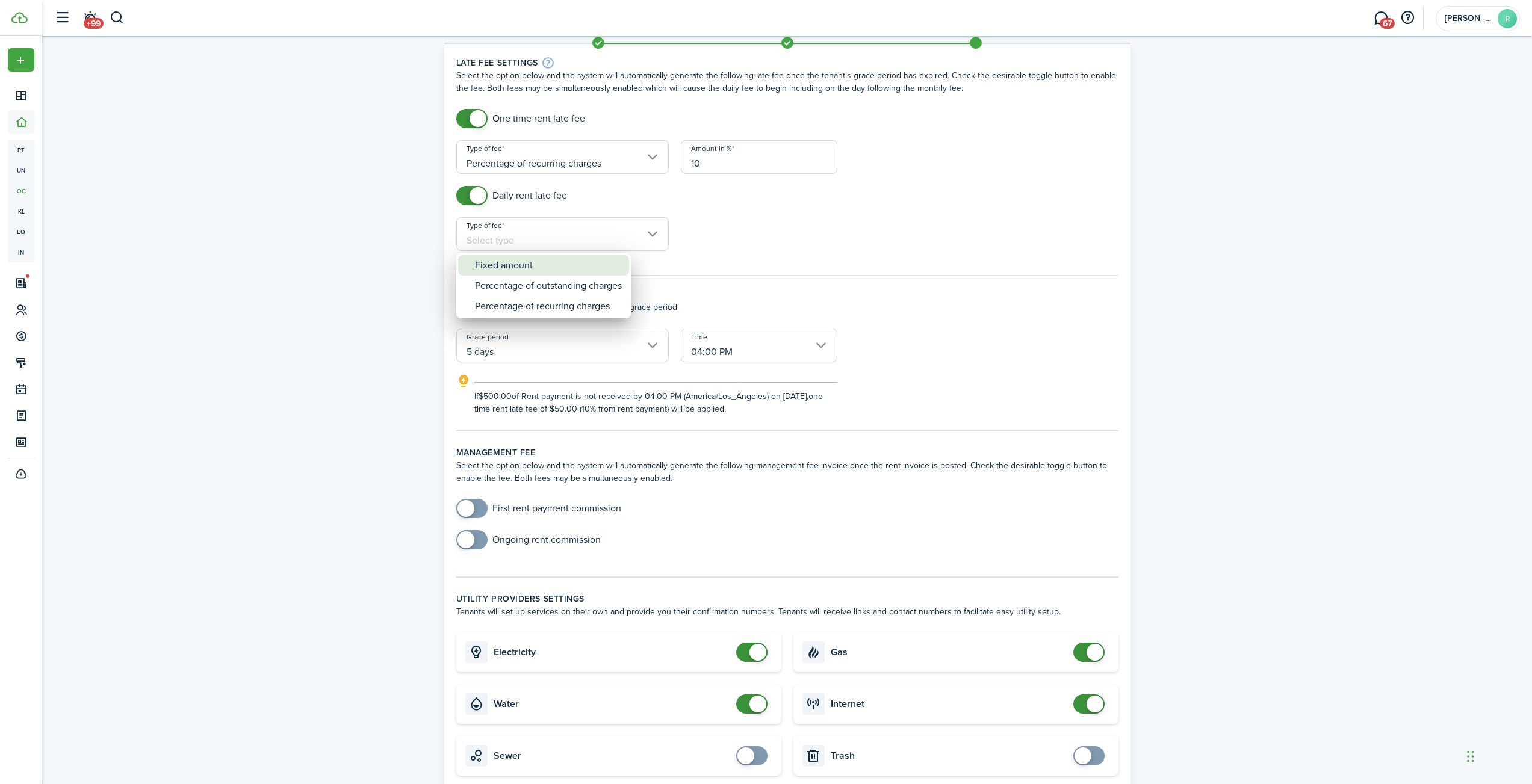
click at [536, 272] on div "Fixed amount" at bounding box center [549, 266] width 147 height 20
type input "Fixed amount"
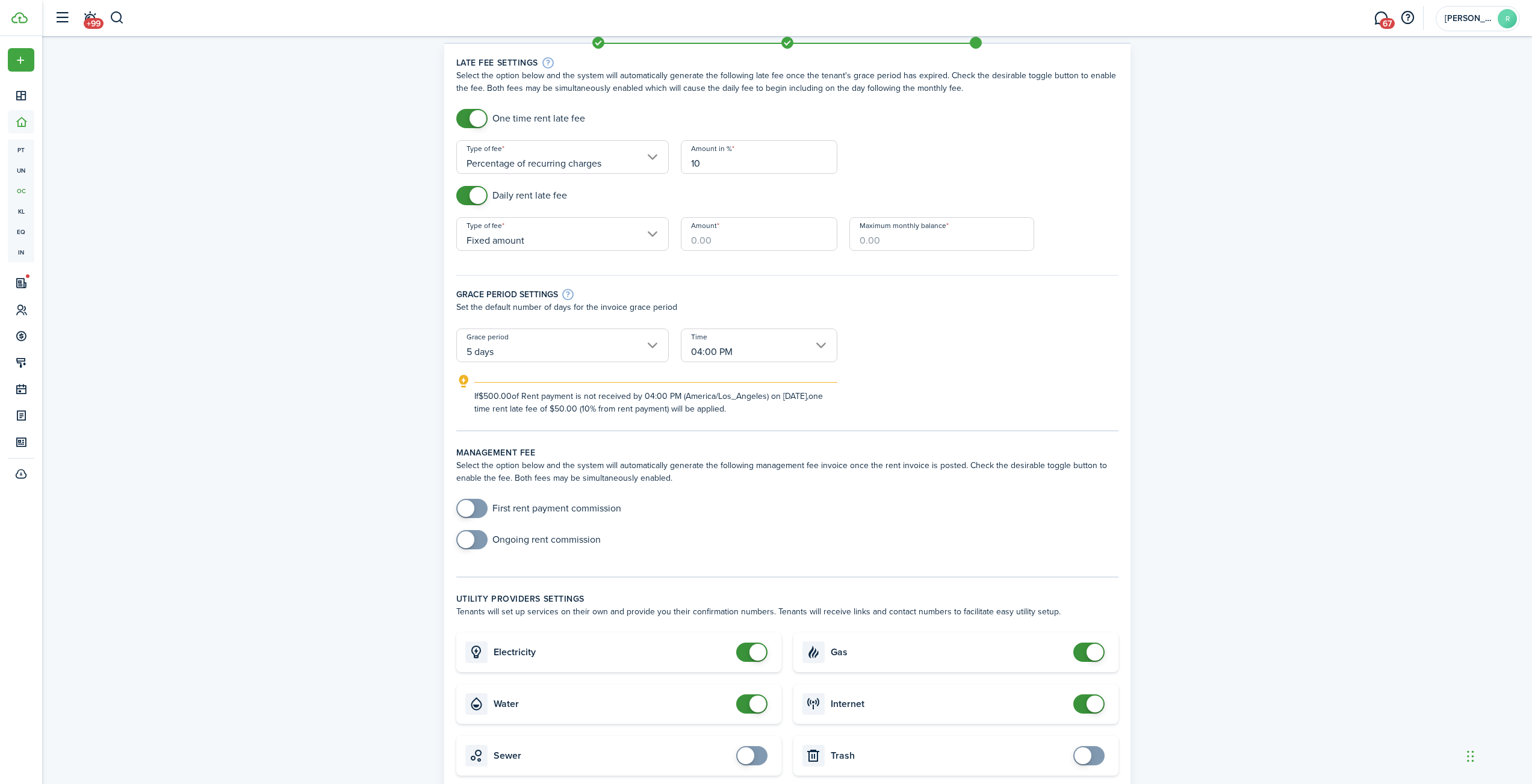
click at [729, 233] on input "Amount" at bounding box center [759, 234] width 157 height 34
type input "$25.00"
click at [917, 244] on input "Maximum monthly balance" at bounding box center [942, 234] width 185 height 34
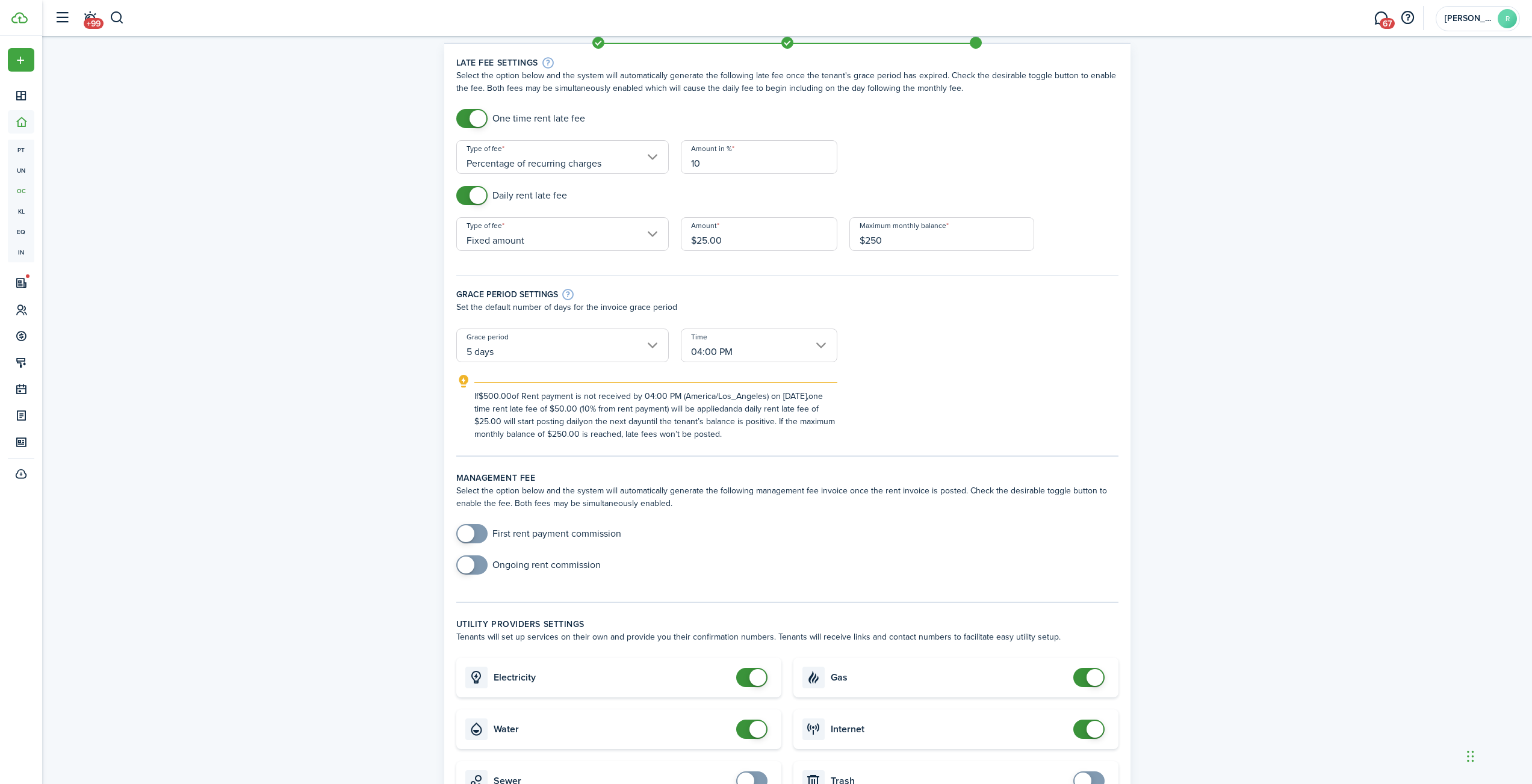
type input "$250.00"
click at [957, 292] on div "Grace period settings" at bounding box center [788, 294] width 662 height 13
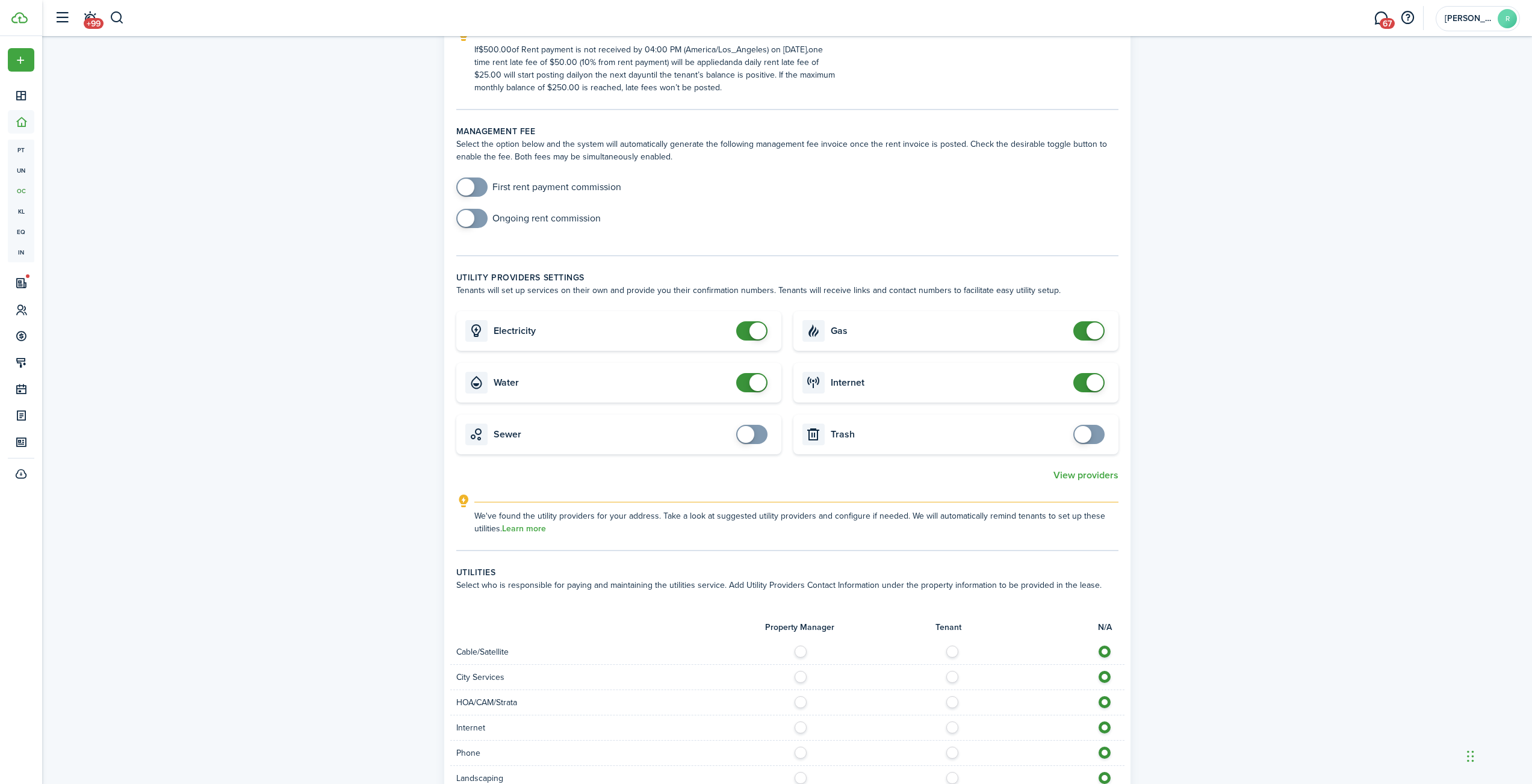
scroll to position [393, 0]
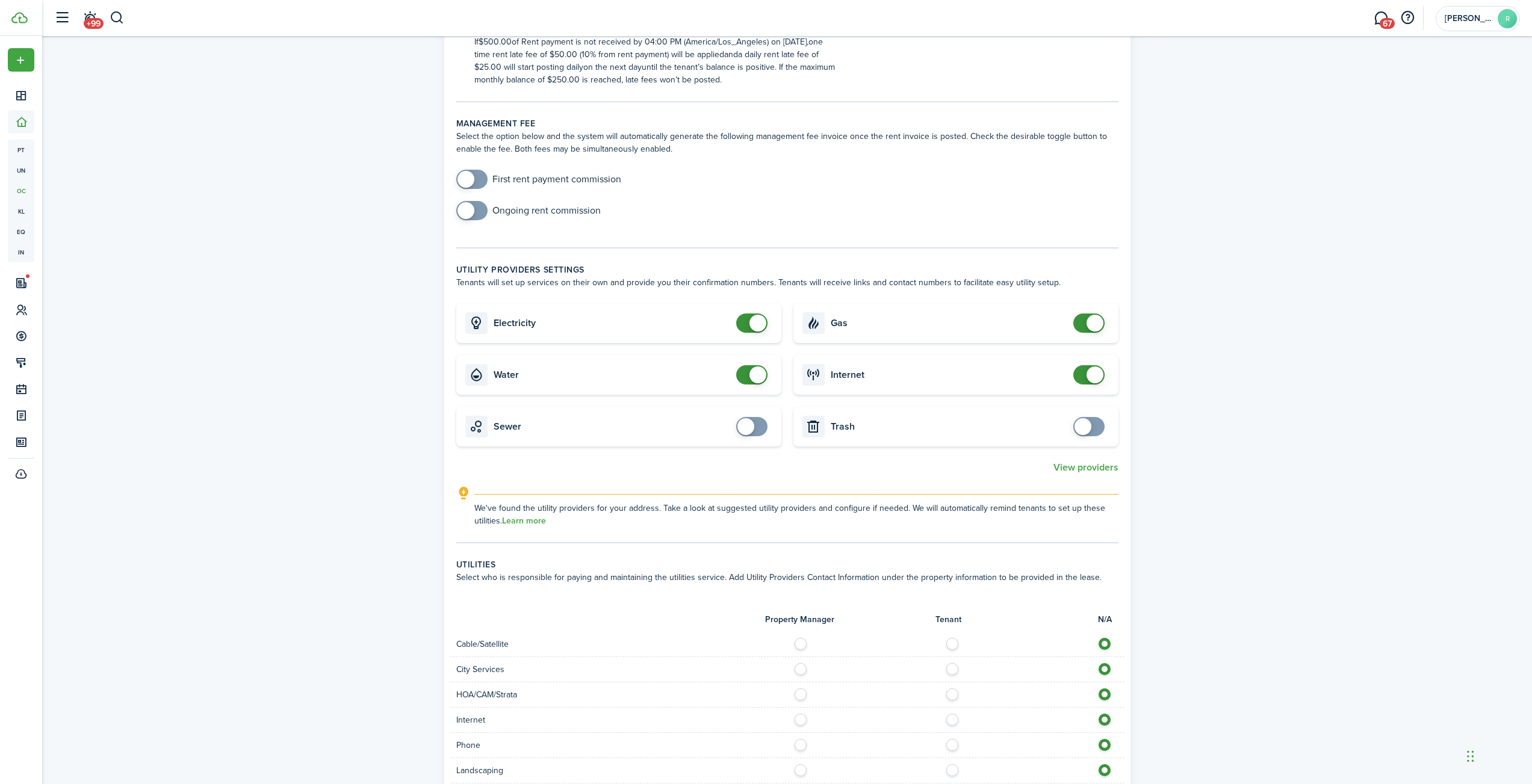
checkbox input "false"
click at [751, 377] on span at bounding box center [758, 375] width 17 height 17
checkbox input "false"
click at [753, 321] on span at bounding box center [758, 323] width 17 height 17
checkbox input "false"
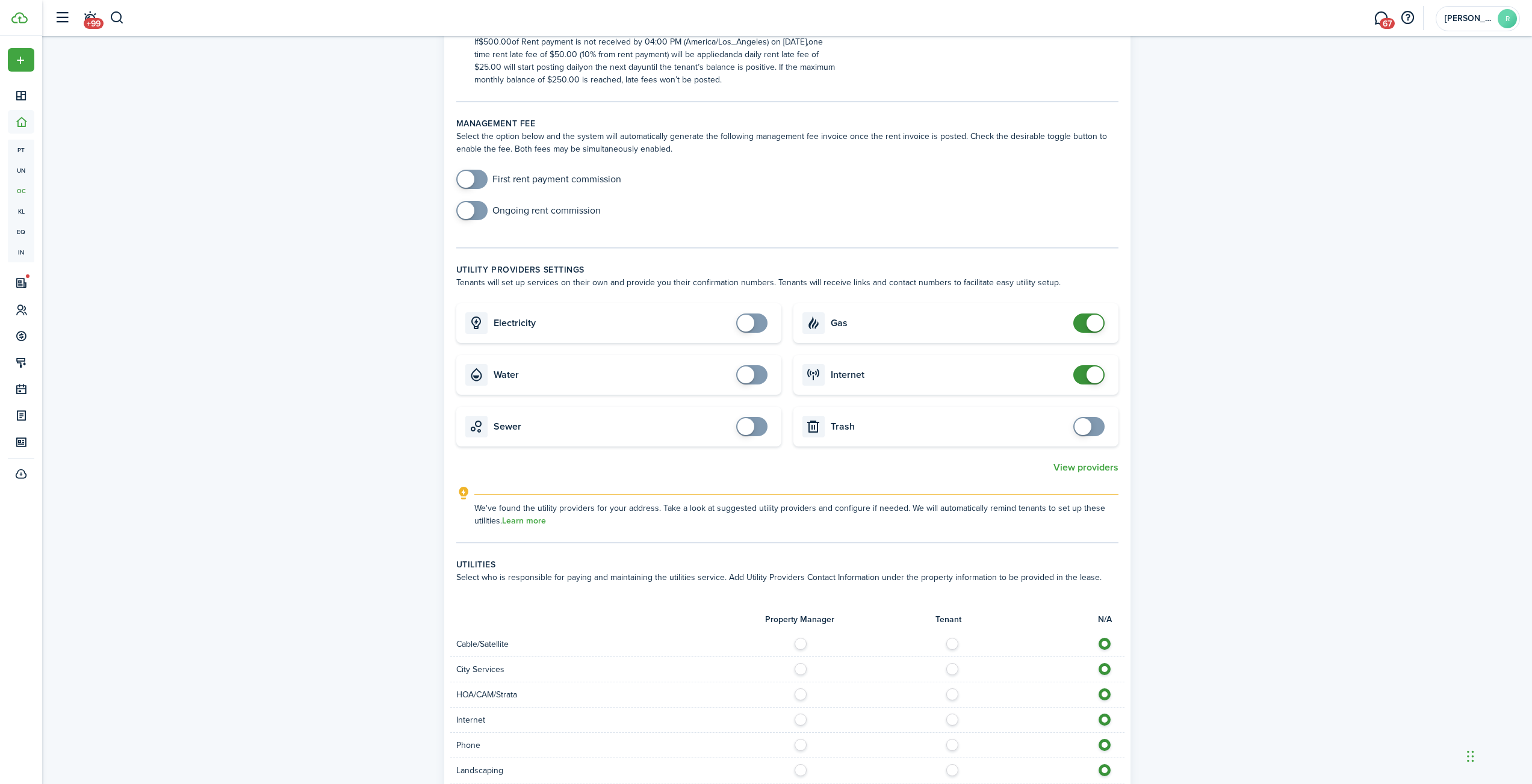
click at [1089, 322] on span at bounding box center [1095, 323] width 17 height 17
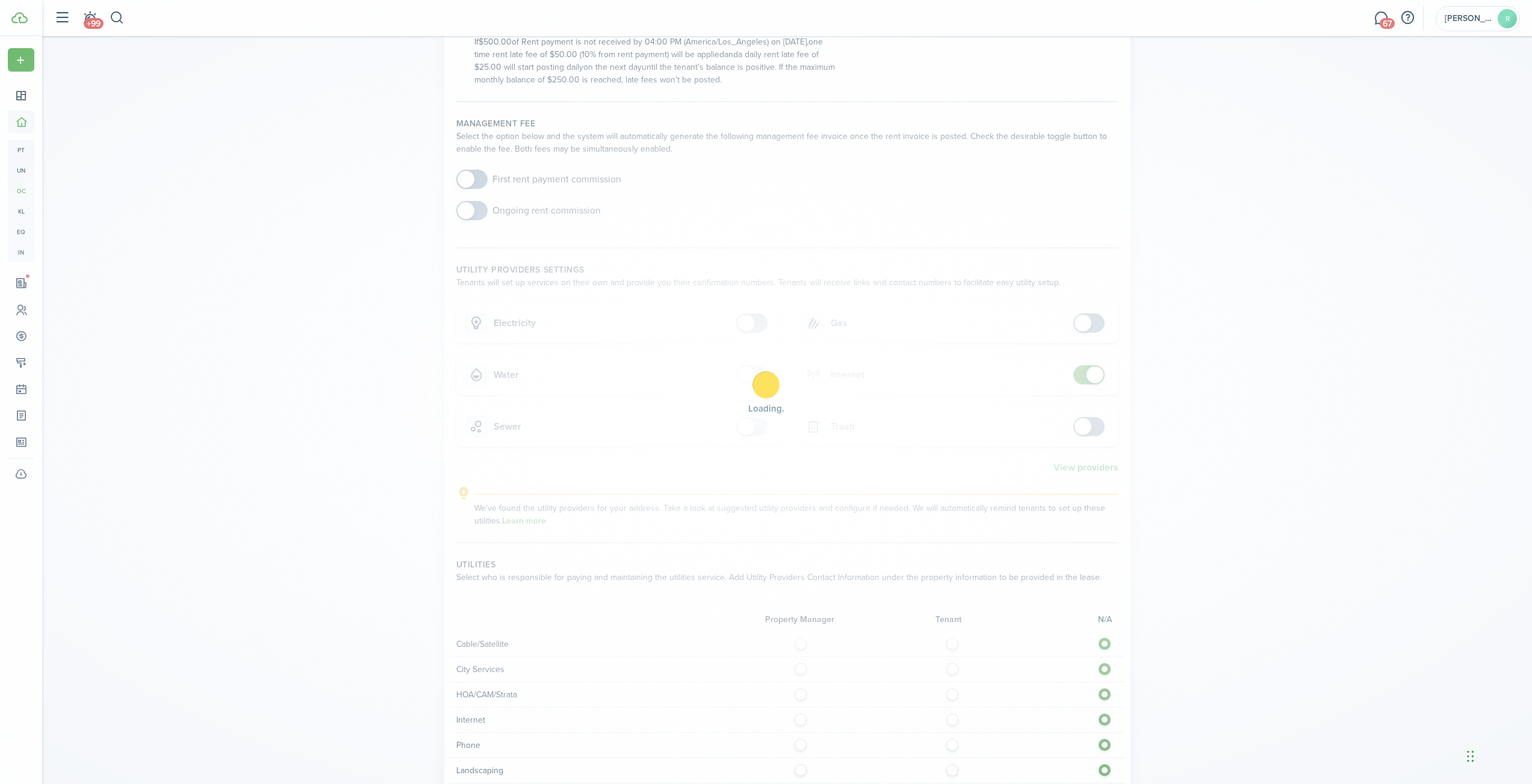
click at [1091, 373] on div "Loading" at bounding box center [766, 392] width 1532 height 784
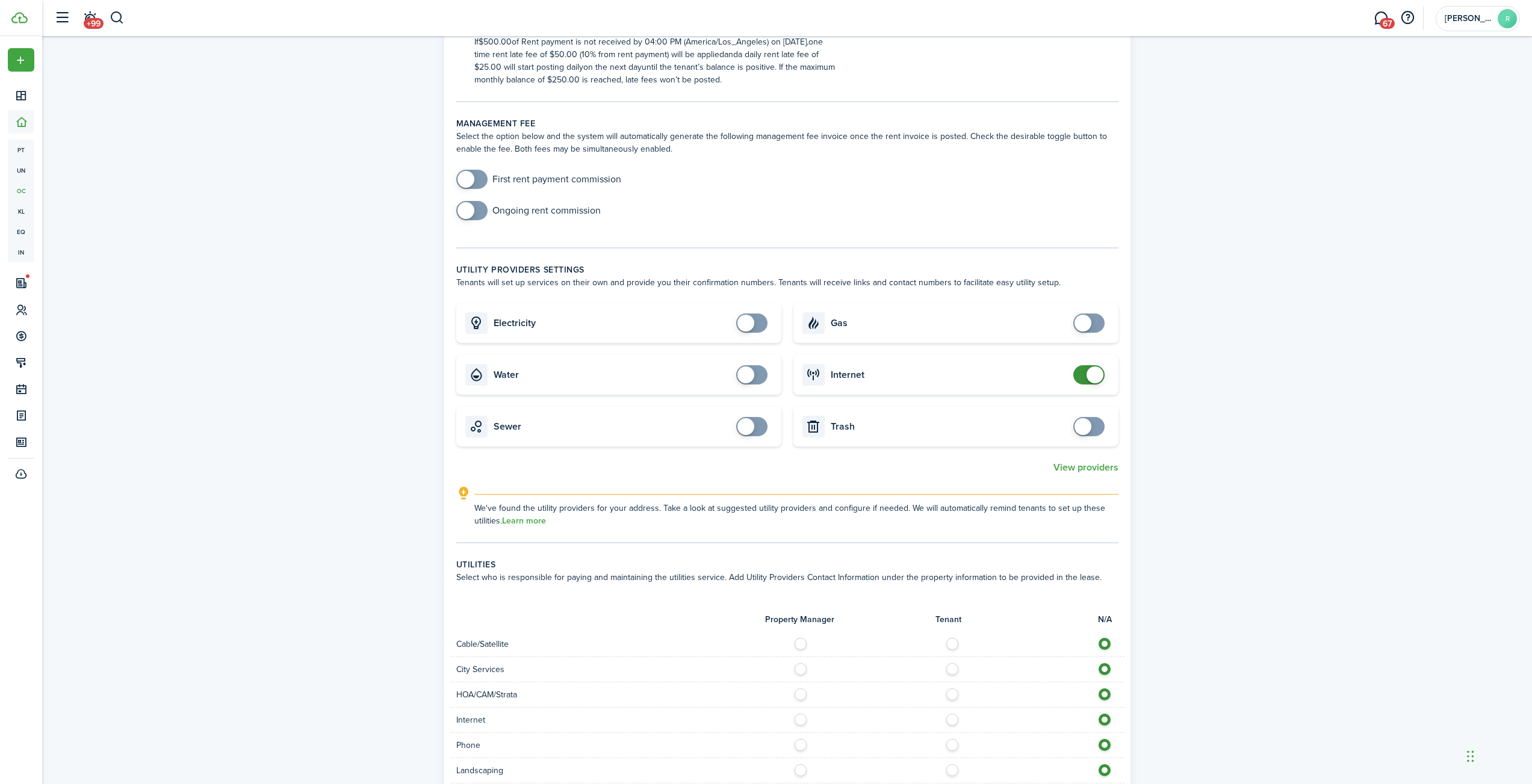
checkbox input "false"
click at [1091, 374] on span at bounding box center [1095, 375] width 17 height 17
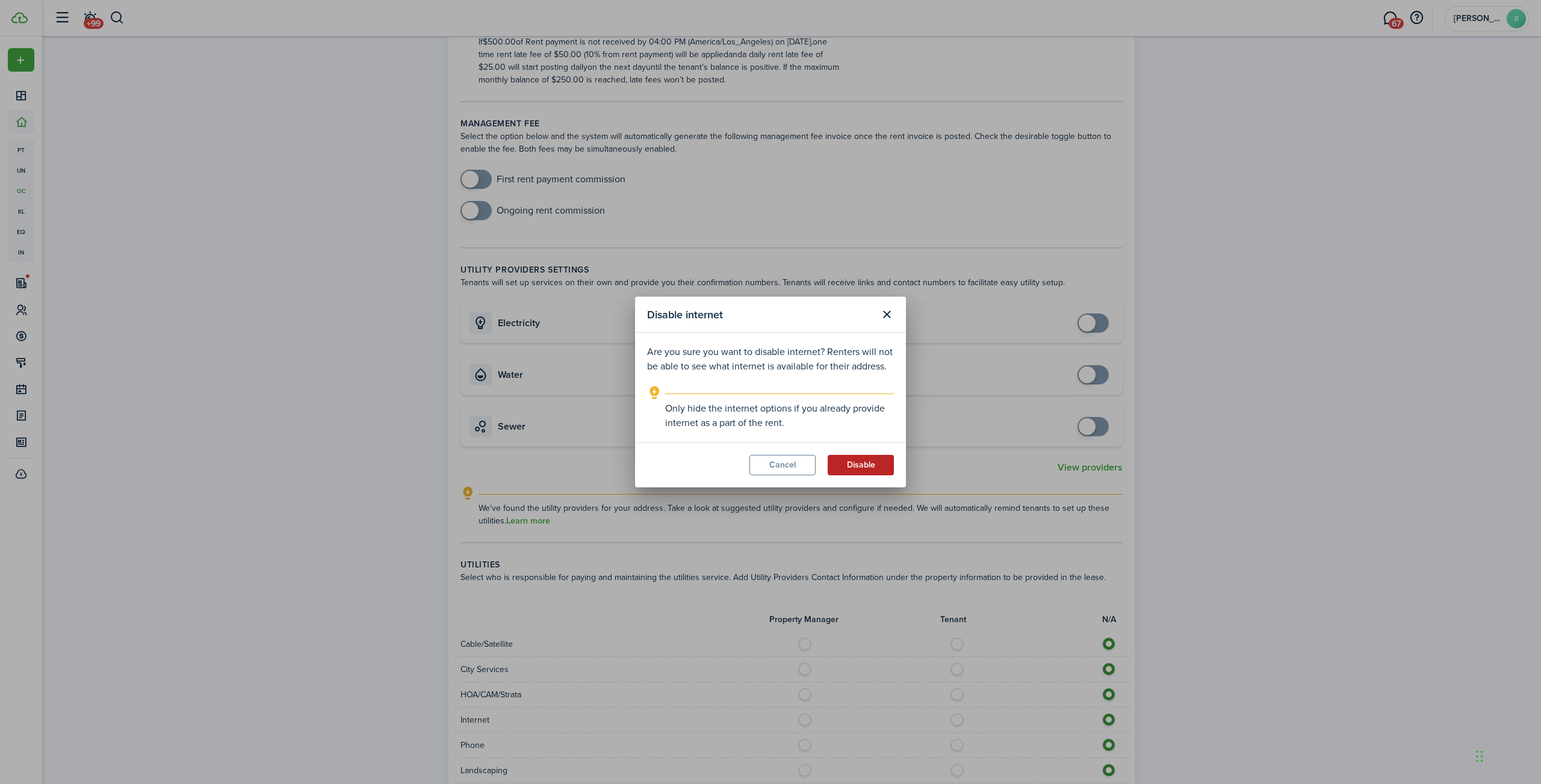
click at [865, 465] on button "Disable" at bounding box center [861, 465] width 66 height 20
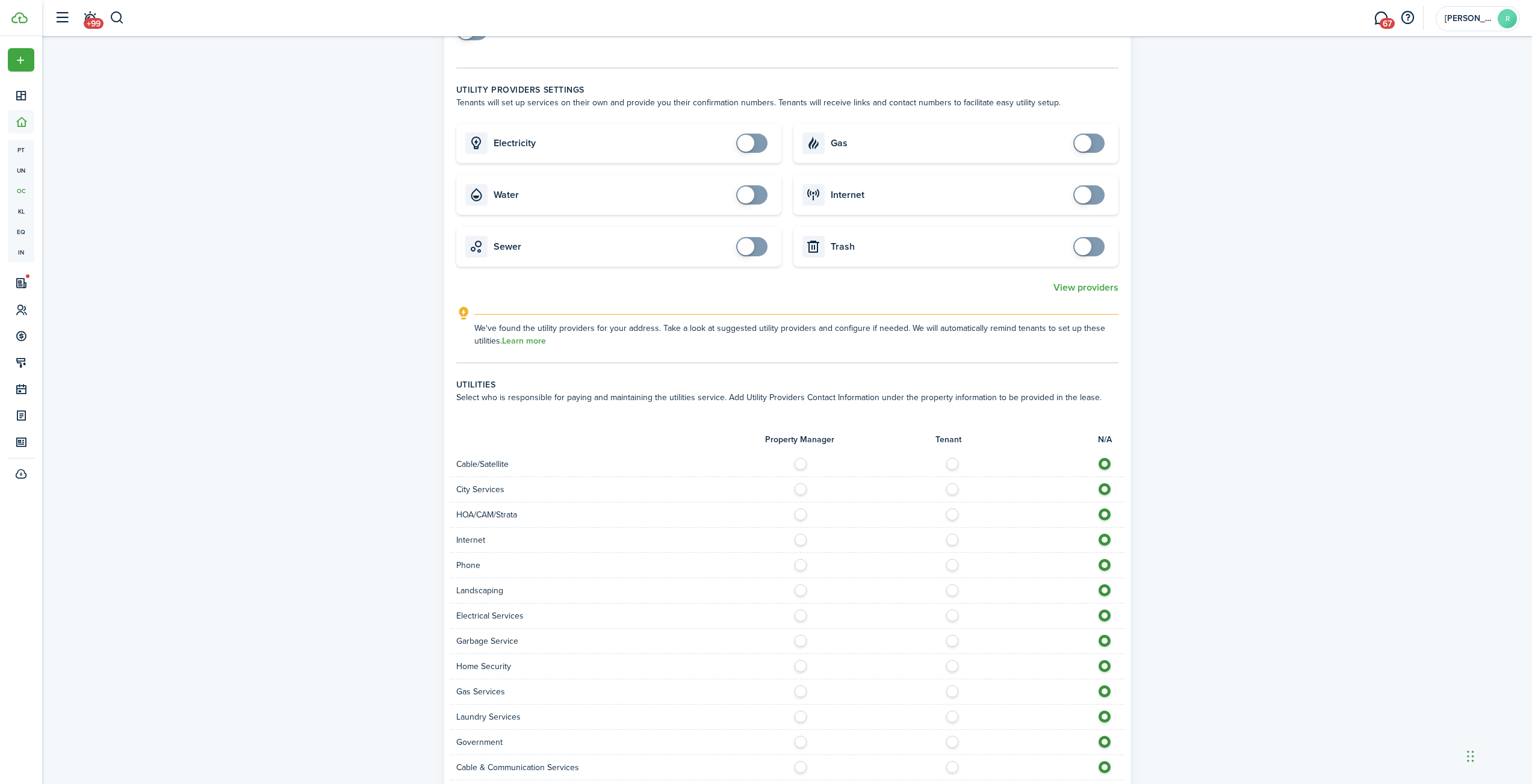
scroll to position [760, 0]
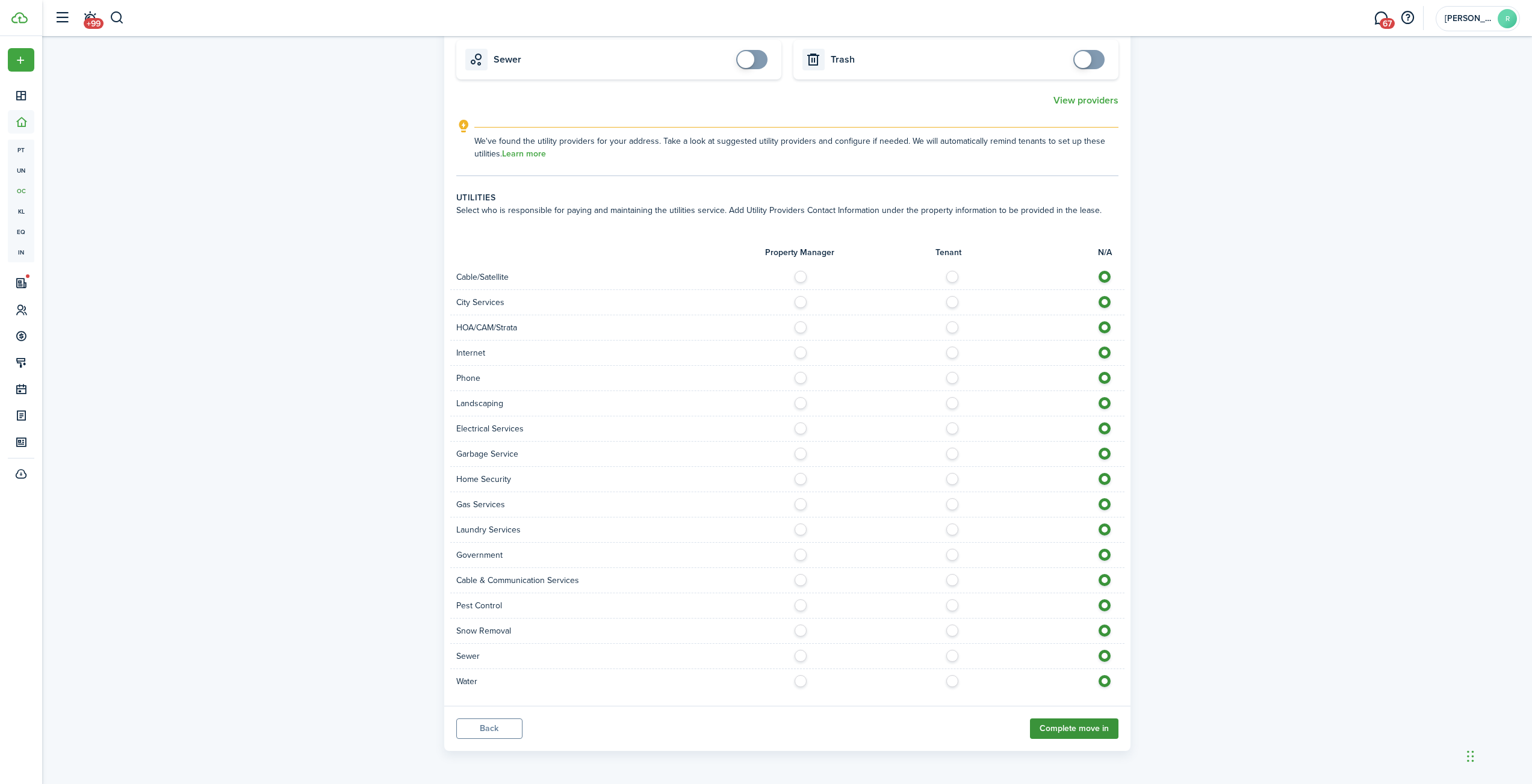
click at [1075, 729] on button "Complete move in" at bounding box center [1075, 729] width 89 height 20
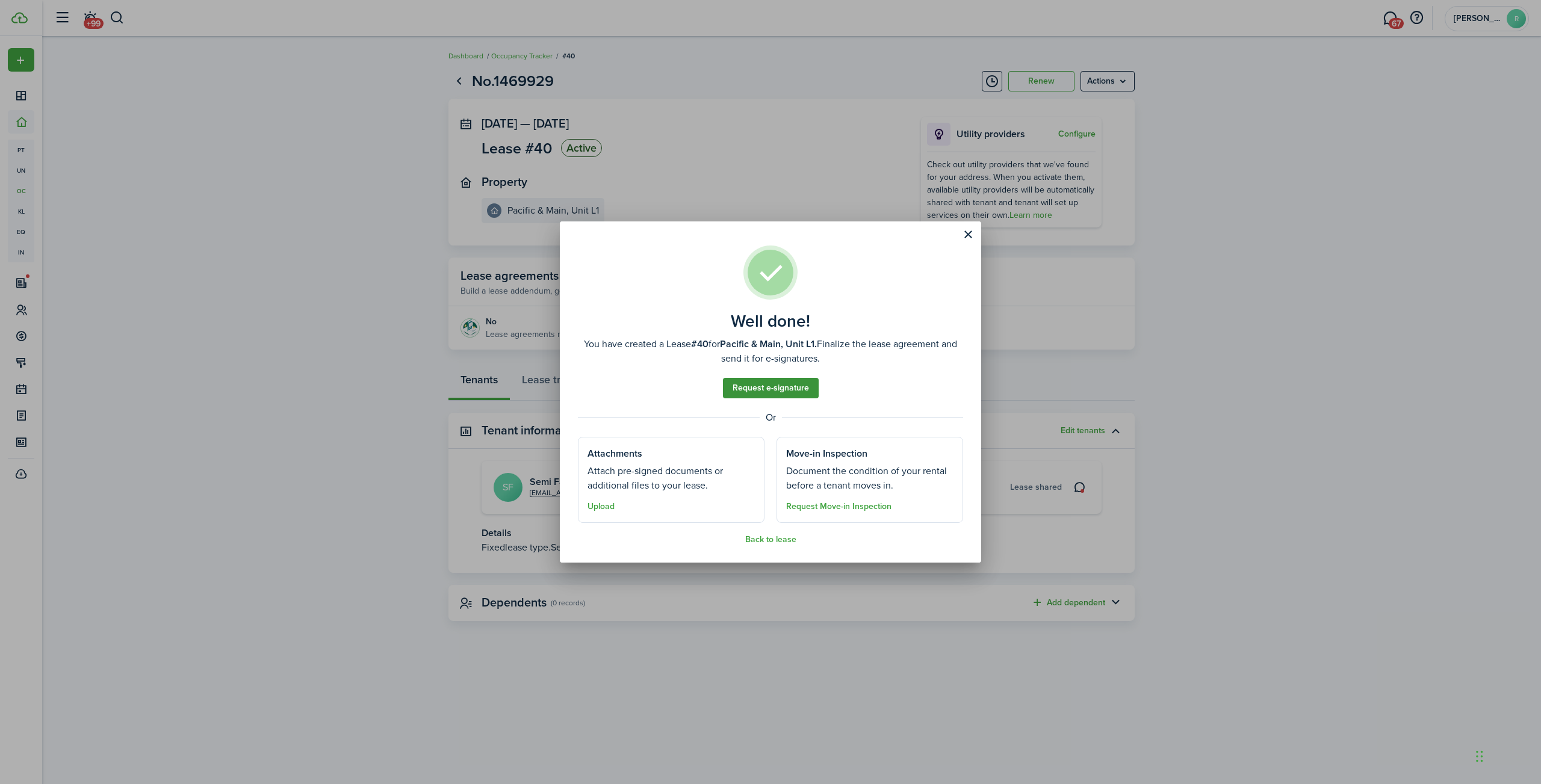
click at [773, 391] on link "Request e-signature" at bounding box center [770, 388] width 96 height 20
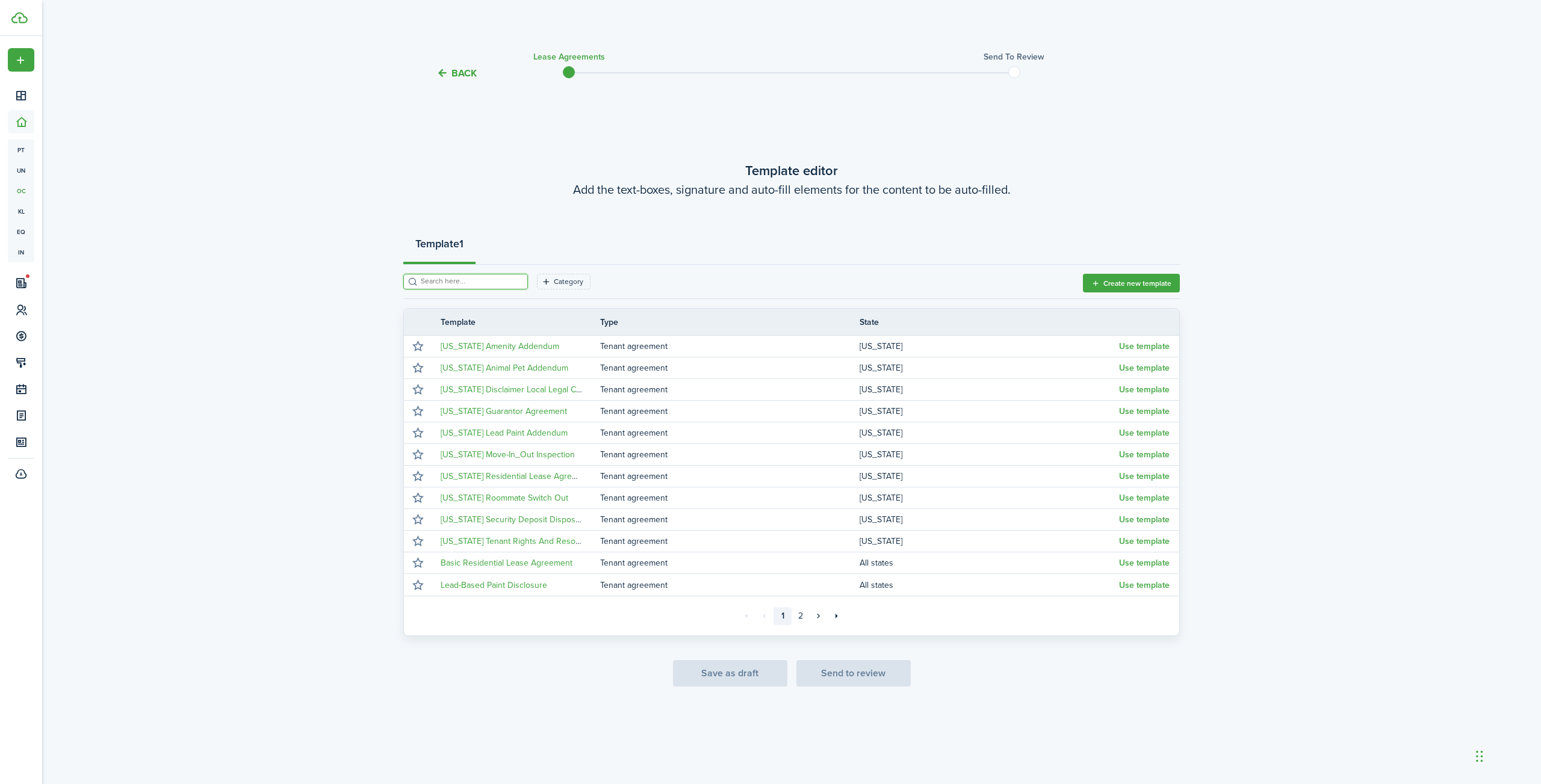
click at [485, 281] on input "search" at bounding box center [470, 281] width 106 height 11
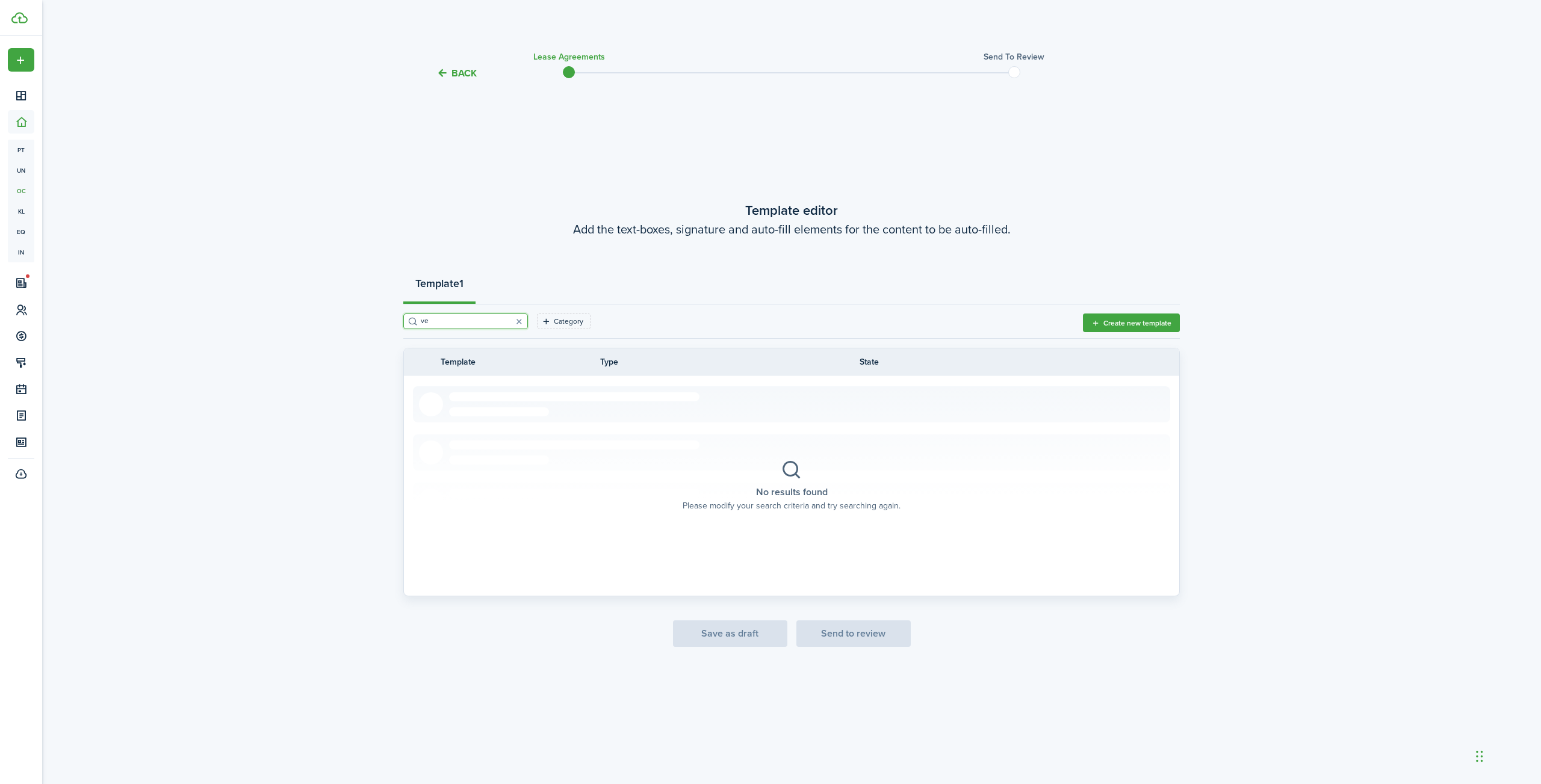
type input "v"
click at [469, 322] on input "search" at bounding box center [470, 321] width 106 height 11
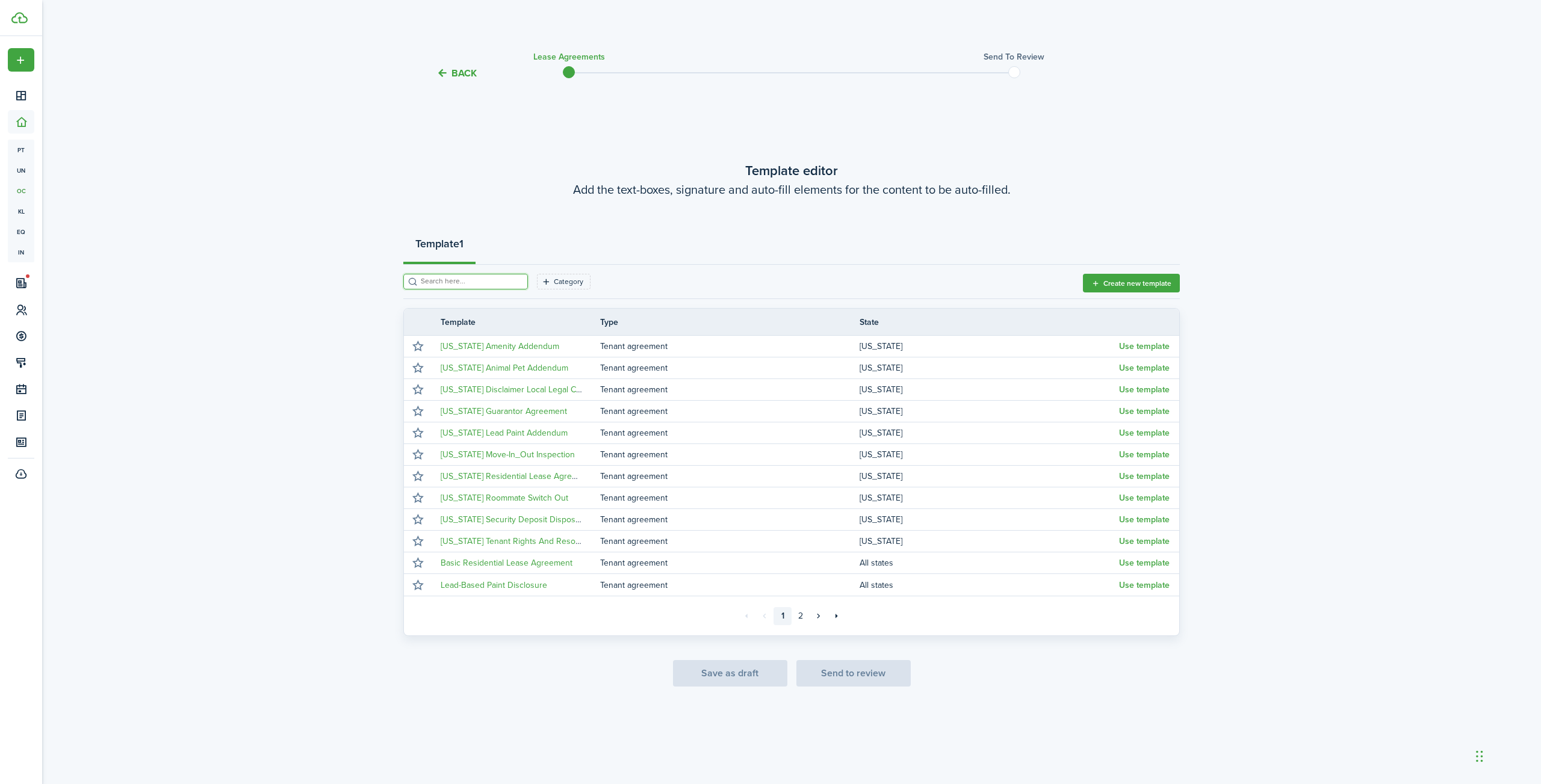
click at [472, 281] on input "search" at bounding box center [470, 281] width 106 height 11
click at [804, 617] on link "2" at bounding box center [801, 616] width 18 height 18
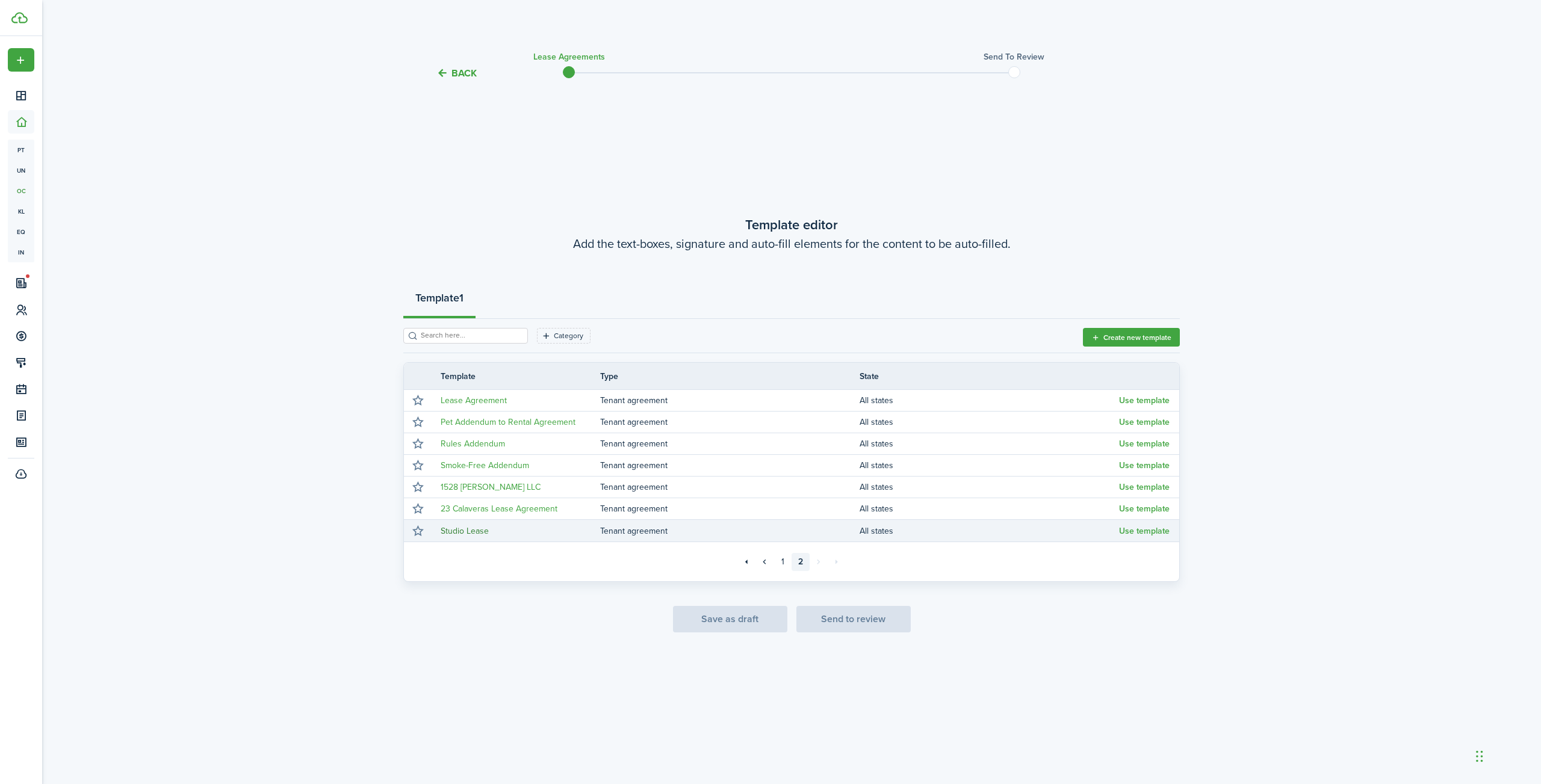
click at [469, 530] on link "Studio Lease" at bounding box center [465, 531] width 48 height 13
